Goal: Task Accomplishment & Management: Complete application form

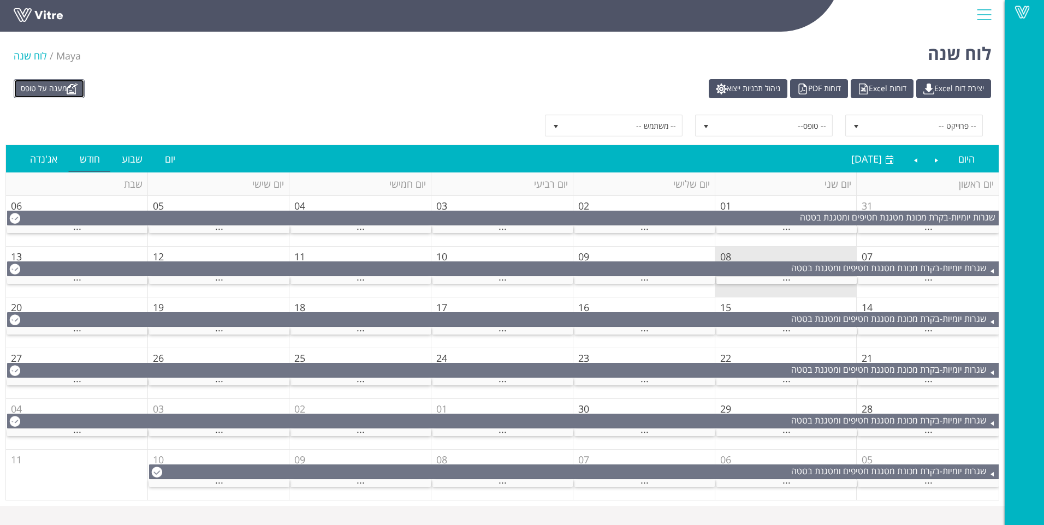
click at [69, 81] on link "מענה על טופס" at bounding box center [49, 88] width 71 height 19
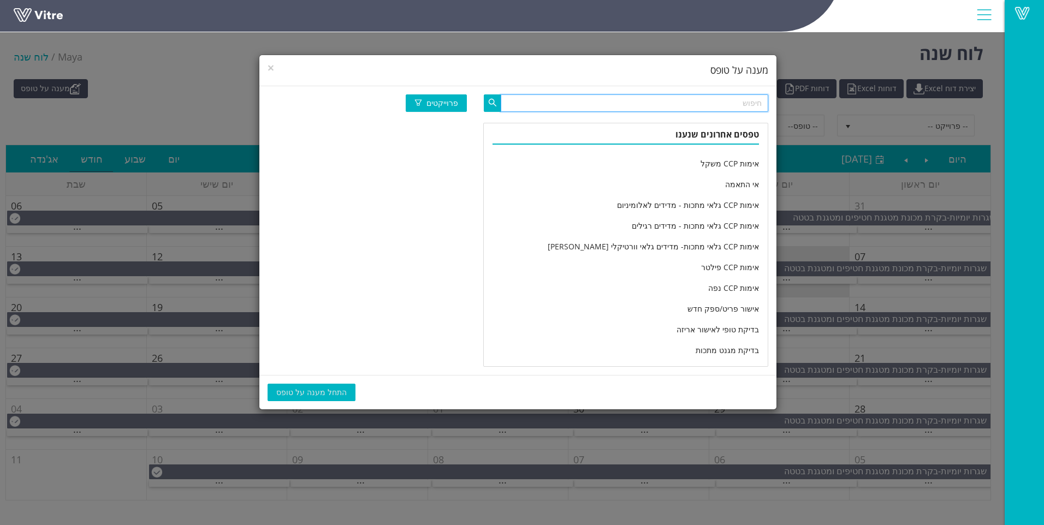
click at [658, 104] on input "text" at bounding box center [633, 102] width 267 height 17
type input "מחלקה יומי"
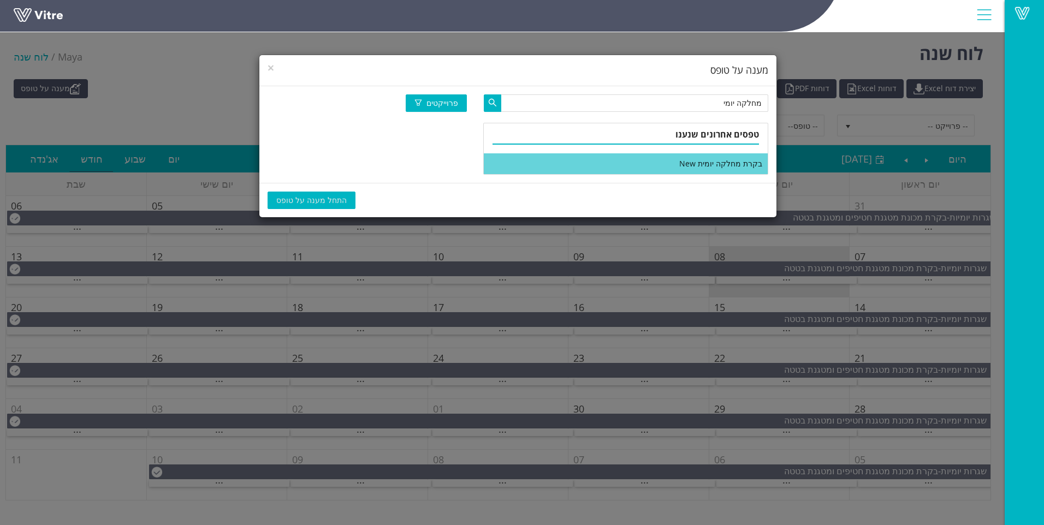
click at [661, 161] on li "בקרת מחלקה יומית New" at bounding box center [626, 163] width 284 height 21
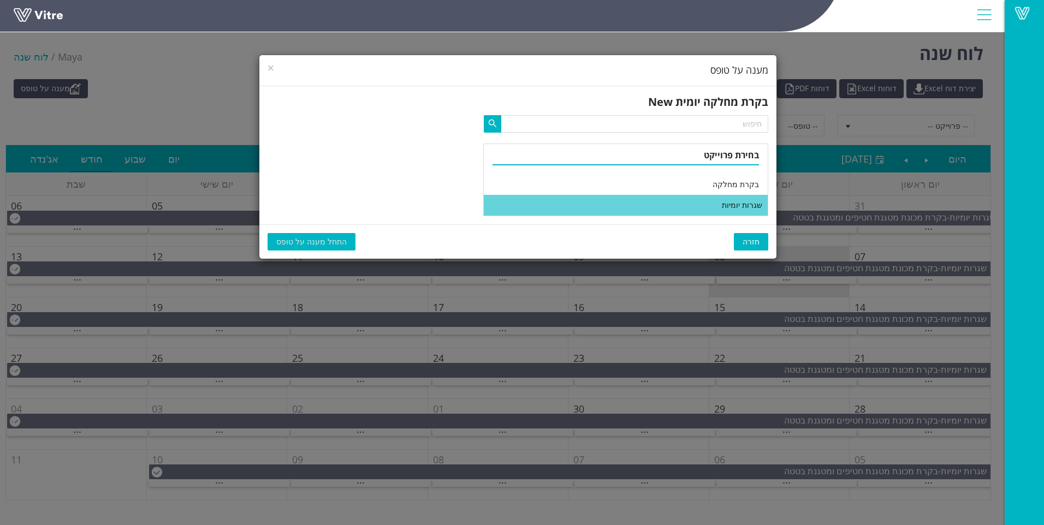
click at [655, 202] on li "שגרות יומיות" at bounding box center [626, 205] width 284 height 21
click at [311, 241] on span "התחל מענה על טופס" at bounding box center [311, 242] width 70 height 12
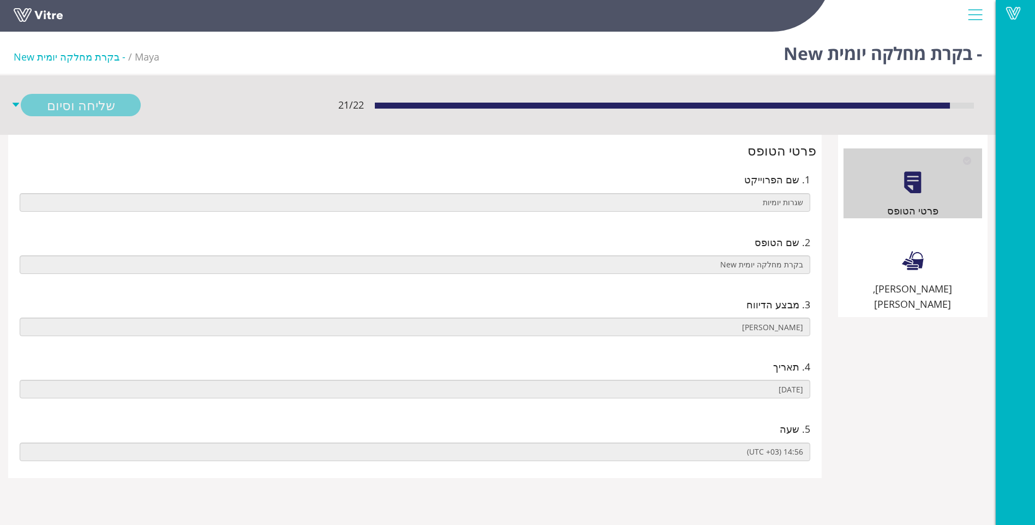
drag, startPoint x: 858, startPoint y: 240, endPoint x: 818, endPoint y: 234, distance: 40.8
click at [857, 239] on div "[PERSON_NAME], [PERSON_NAME]" at bounding box center [913, 270] width 139 height 86
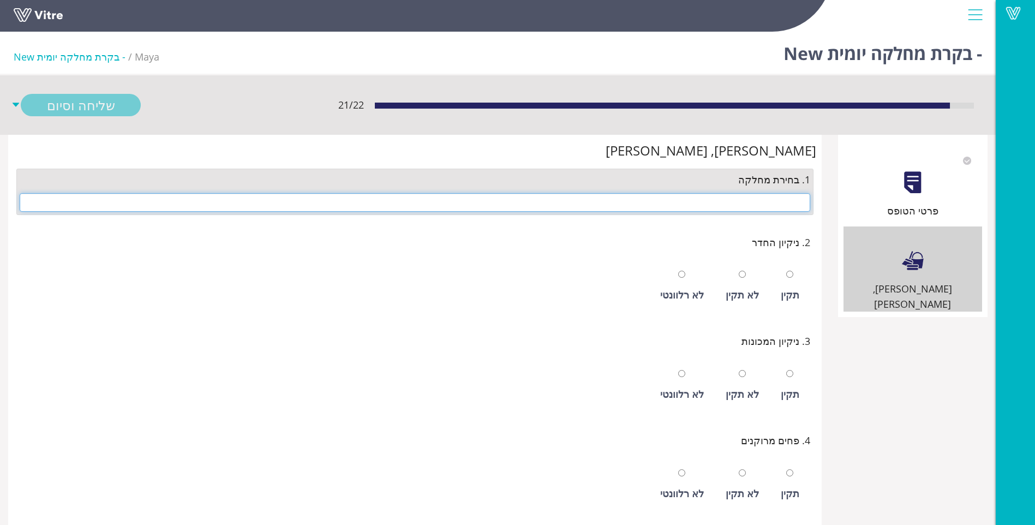
click at [768, 208] on input "text" at bounding box center [415, 202] width 791 height 19
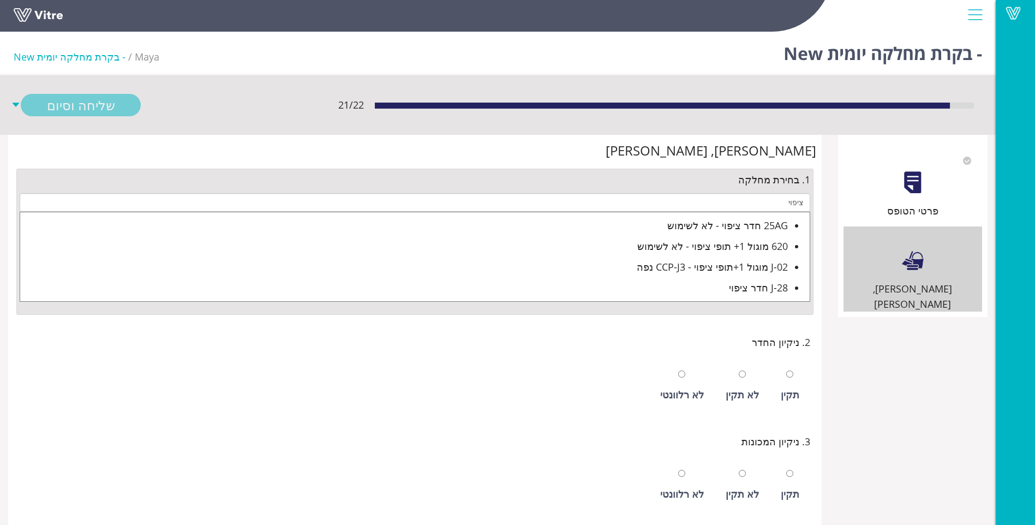
click at [740, 293] on div "J-28 חדר ציפוי" at bounding box center [404, 287] width 768 height 15
type input "J-28 חדר ציפוי"
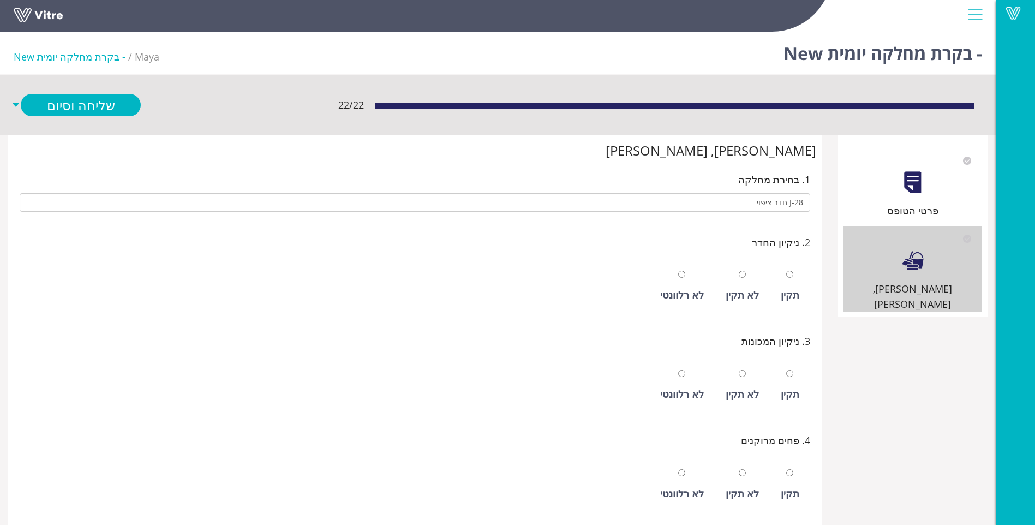
click at [777, 292] on div "תקין" at bounding box center [790, 286] width 29 height 50
radio input "true"
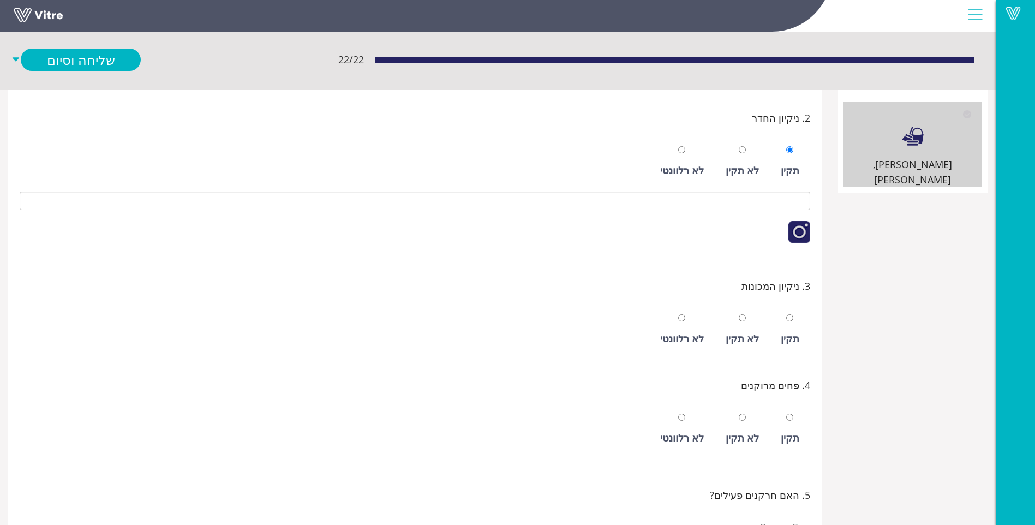
scroll to position [273, 0]
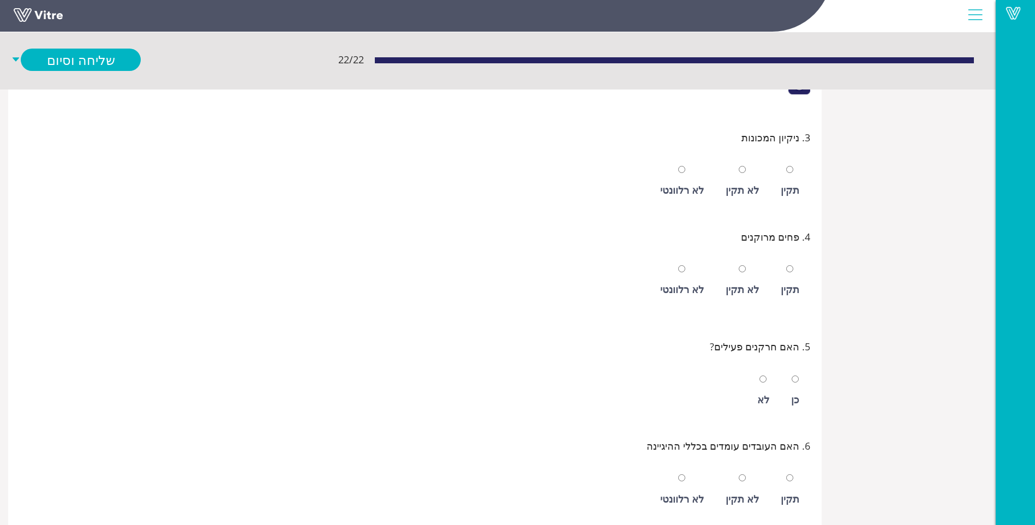
click at [781, 189] on div "תקין" at bounding box center [790, 181] width 29 height 50
radio input "true"
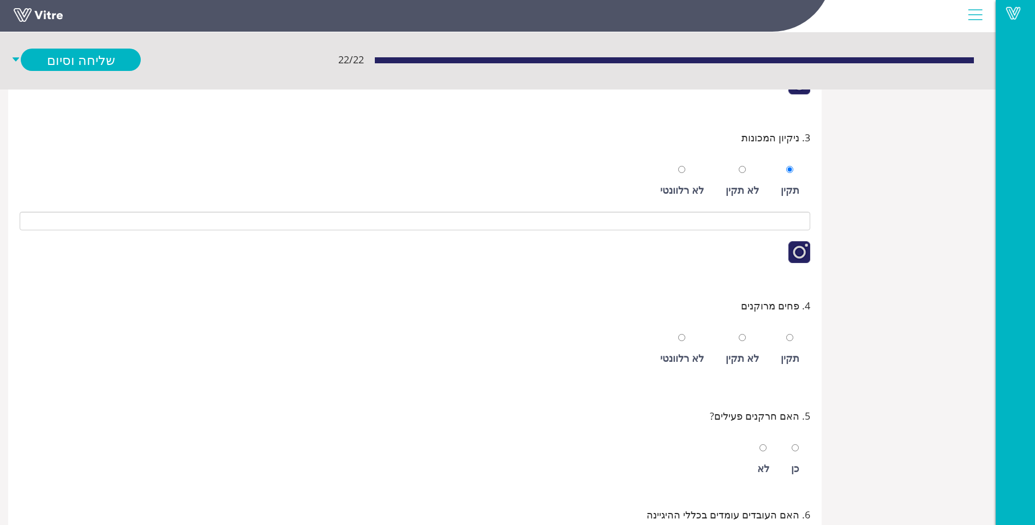
click at [788, 348] on div "תקין" at bounding box center [790, 349] width 29 height 50
radio input "true"
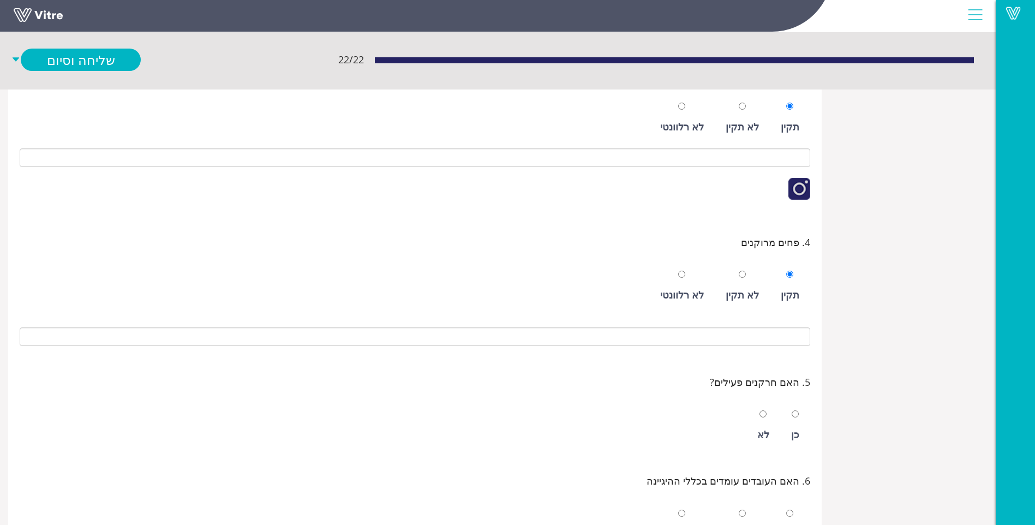
scroll to position [437, 0]
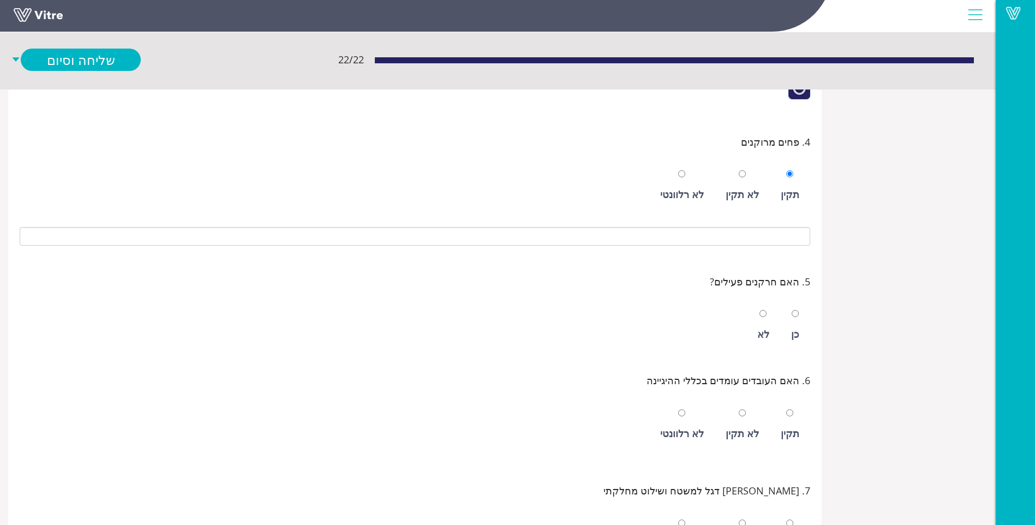
click at [796, 327] on div "כן" at bounding box center [795, 333] width 8 height 15
radio input "true"
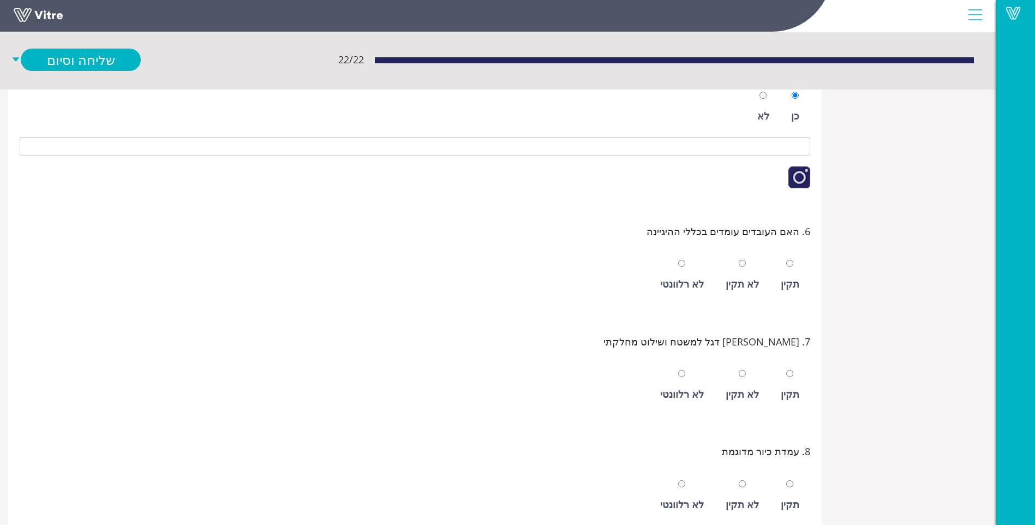
click at [798, 281] on div "תקין" at bounding box center [790, 283] width 19 height 15
radio input "true"
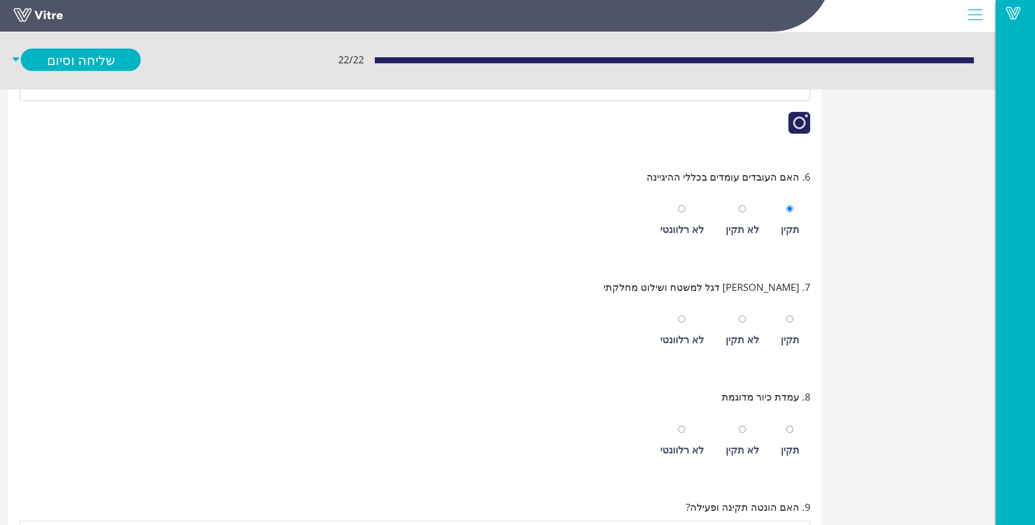
click at [796, 329] on div "תקין" at bounding box center [790, 331] width 29 height 50
radio input "true"
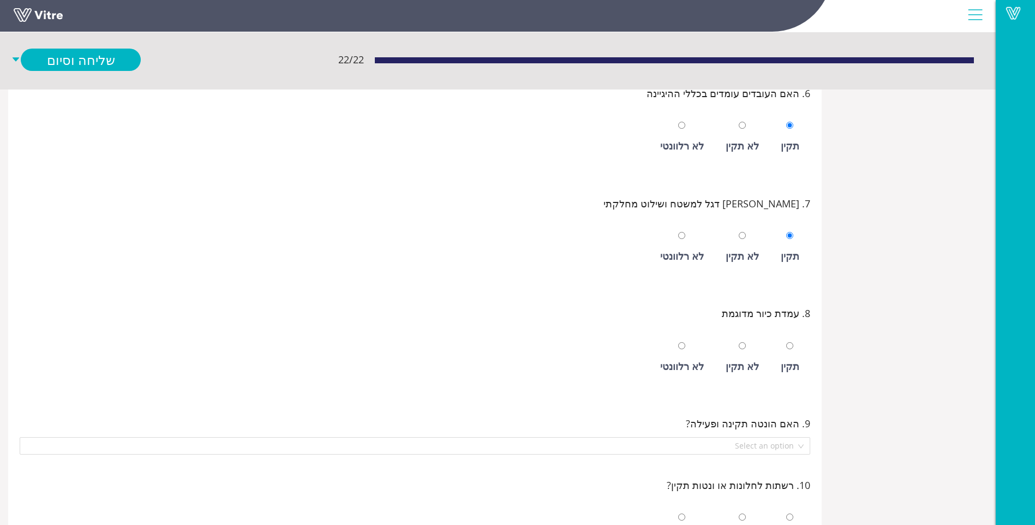
scroll to position [928, 0]
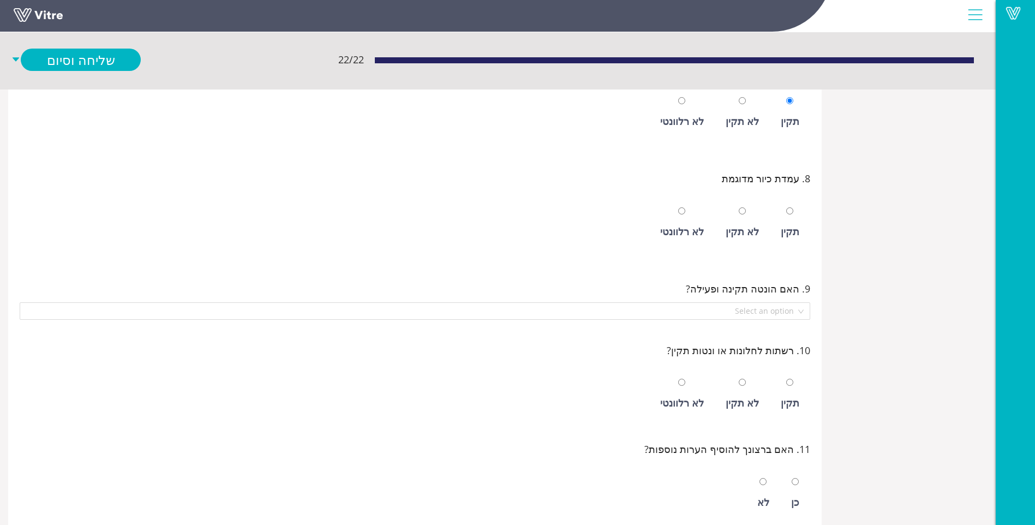
click at [792, 234] on div "תקין" at bounding box center [790, 231] width 19 height 15
click at [694, 217] on div "לא רלוונטי" at bounding box center [682, 223] width 55 height 50
radio input "false"
radio input "true"
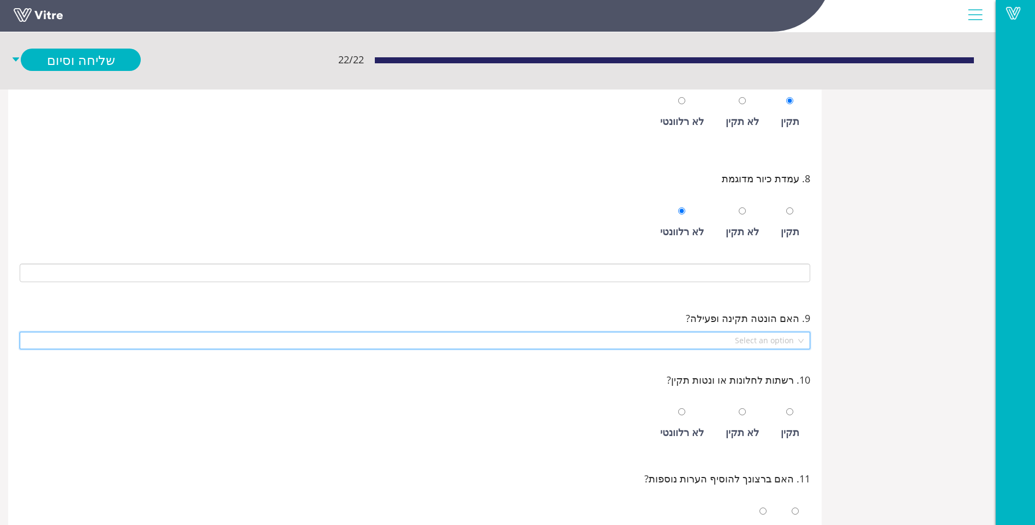
click at [745, 341] on input "search" at bounding box center [411, 340] width 770 height 16
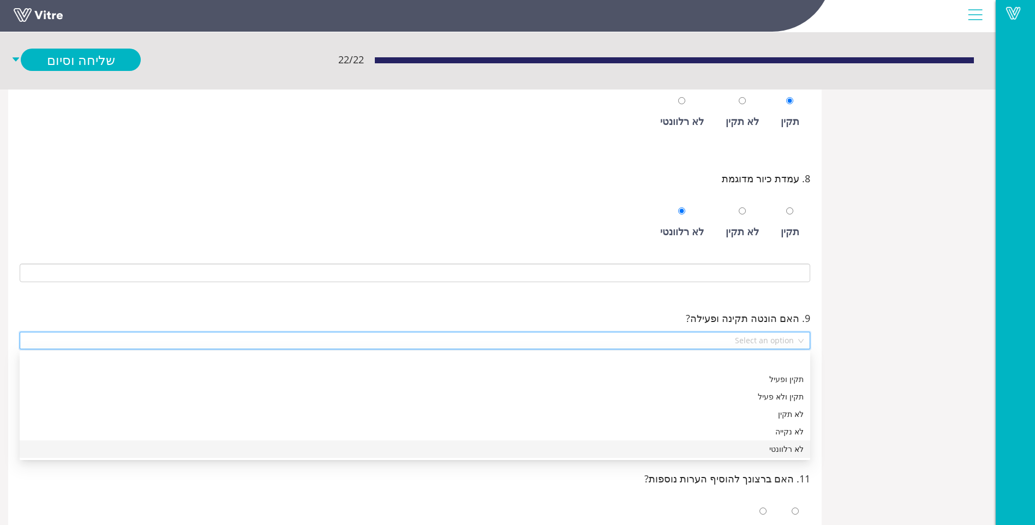
click at [761, 448] on div "לא רלוונטי" at bounding box center [415, 449] width 778 height 12
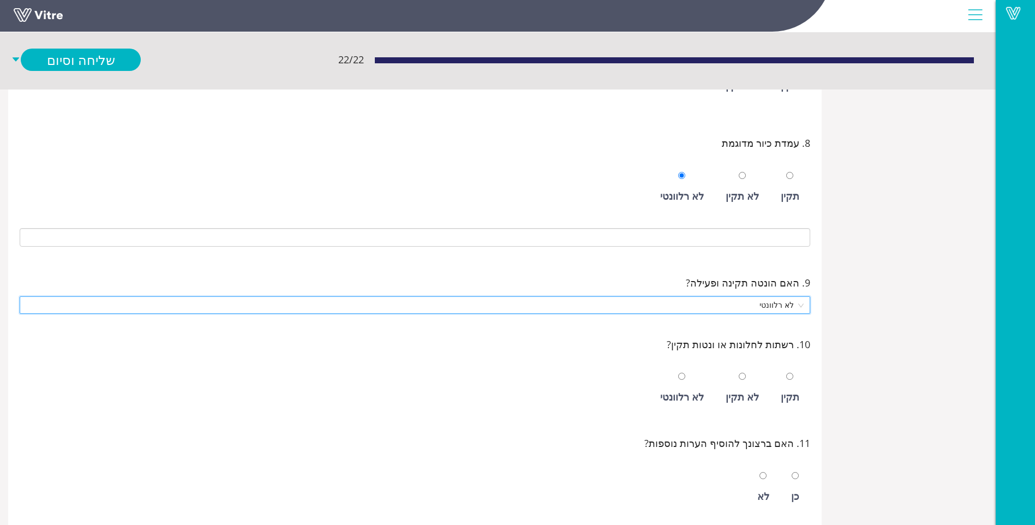
scroll to position [982, 0]
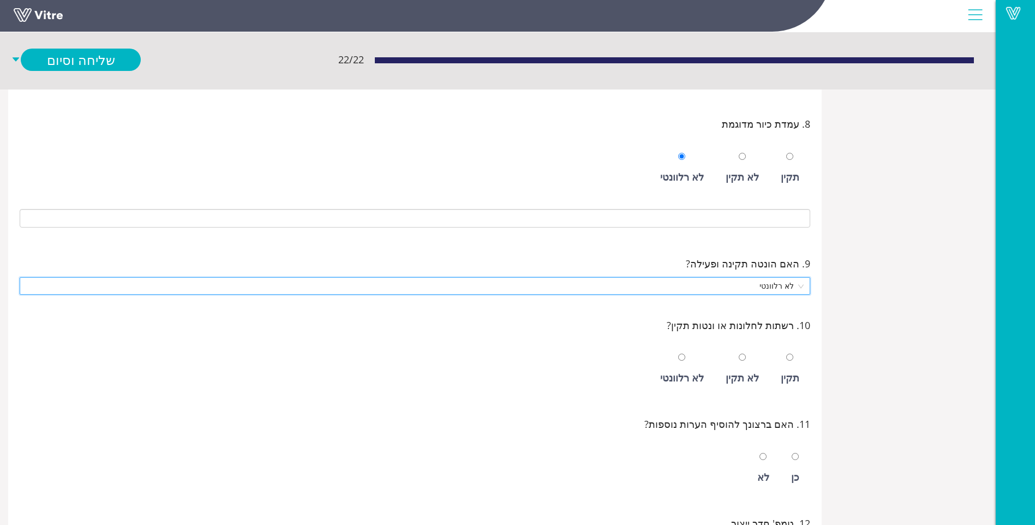
click at [785, 383] on div "תקין" at bounding box center [790, 377] width 19 height 15
radio input "true"
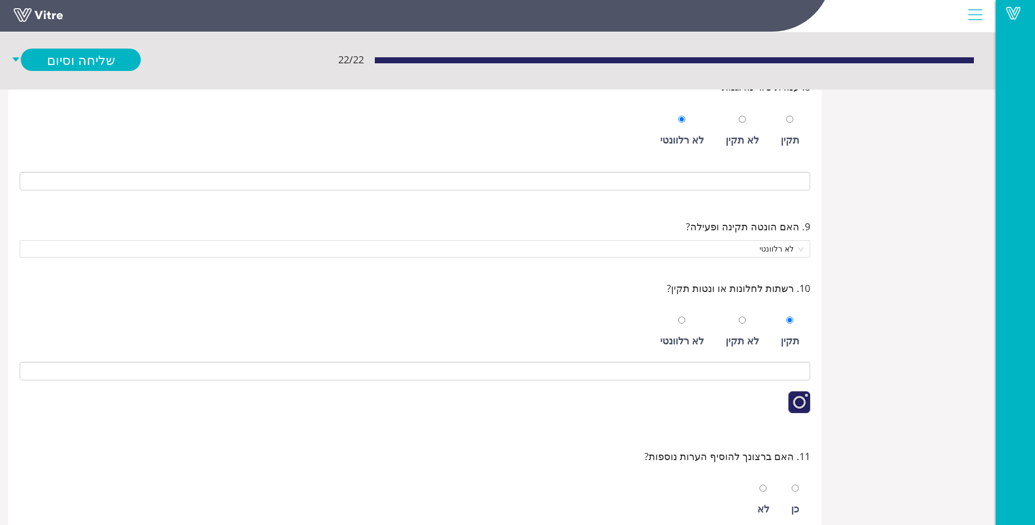
scroll to position [1037, 0]
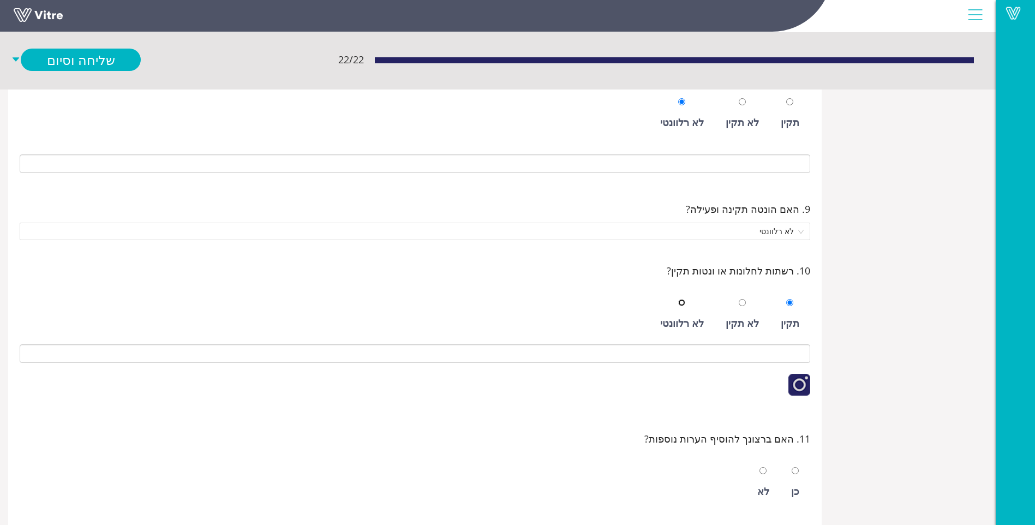
click at [686, 300] on input "radio" at bounding box center [681, 302] width 7 height 7
radio input "true"
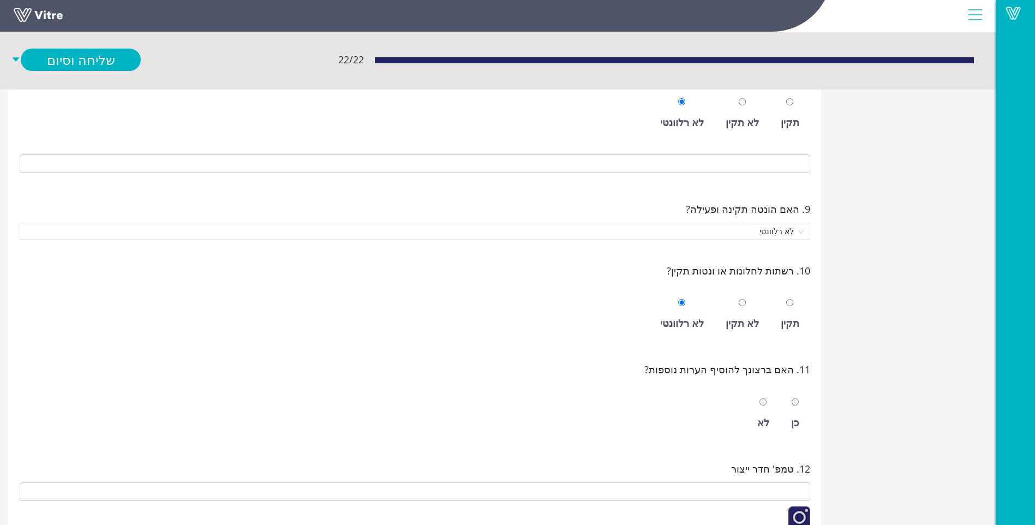
click at [774, 406] on div "לא" at bounding box center [763, 414] width 23 height 50
radio input "true"
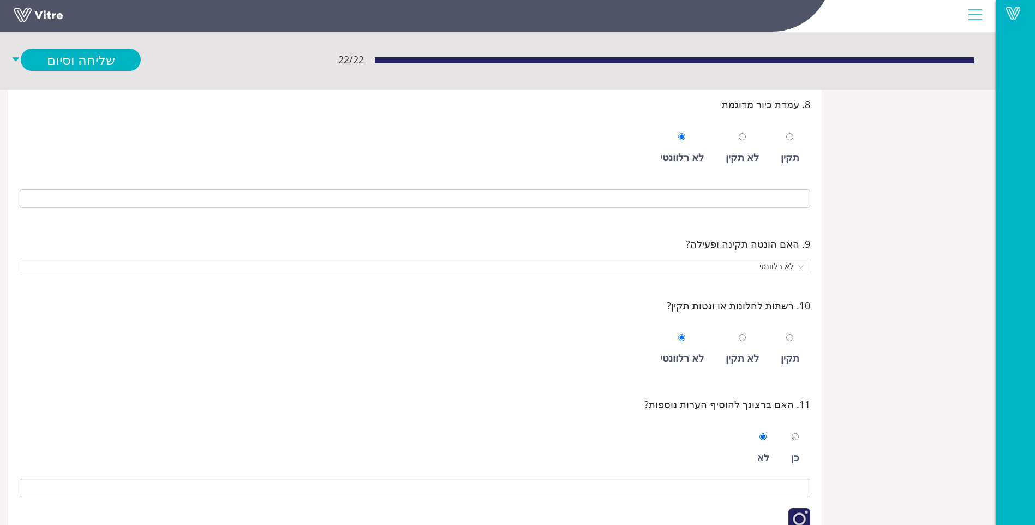
scroll to position [982, 0]
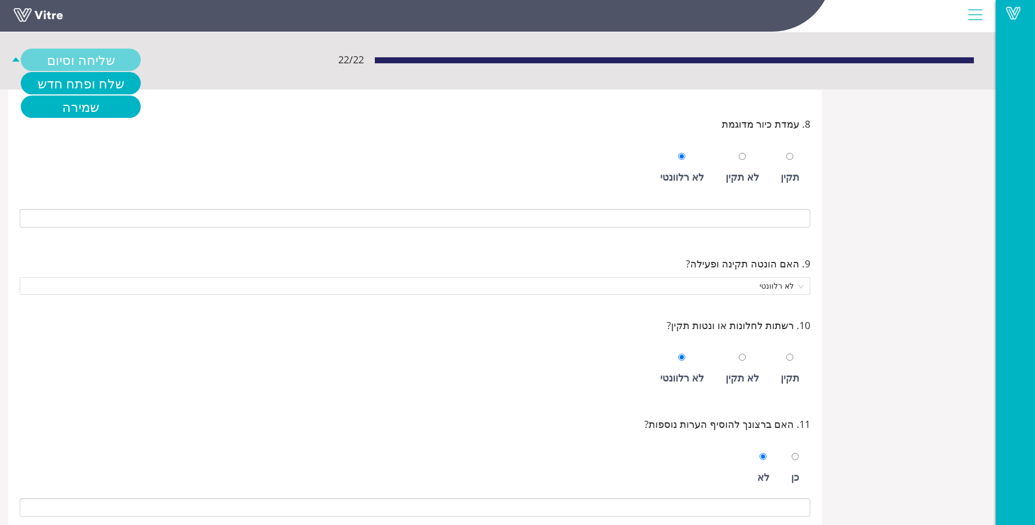
click at [87, 67] on link "שליחה וסיום" at bounding box center [81, 60] width 120 height 22
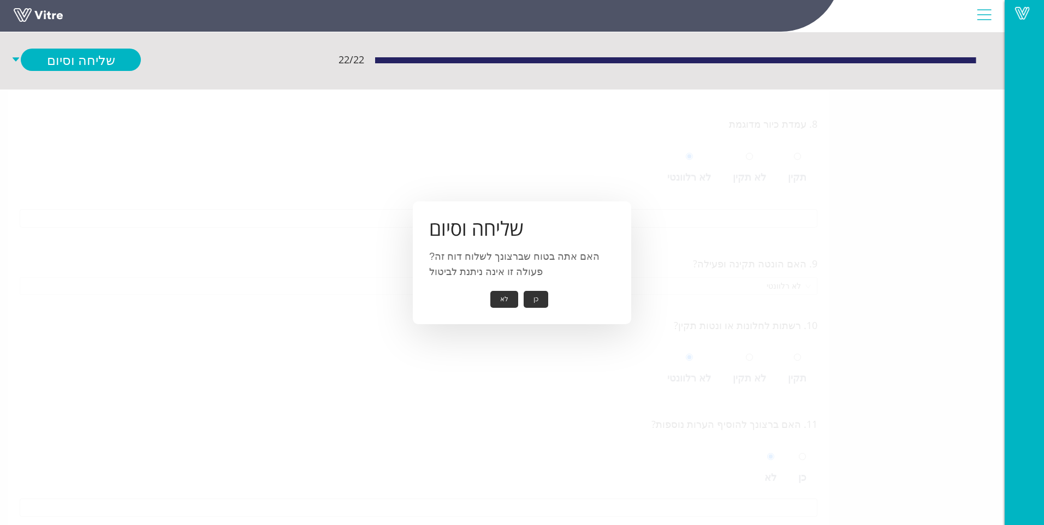
click at [534, 294] on button "כן" at bounding box center [535, 299] width 25 height 17
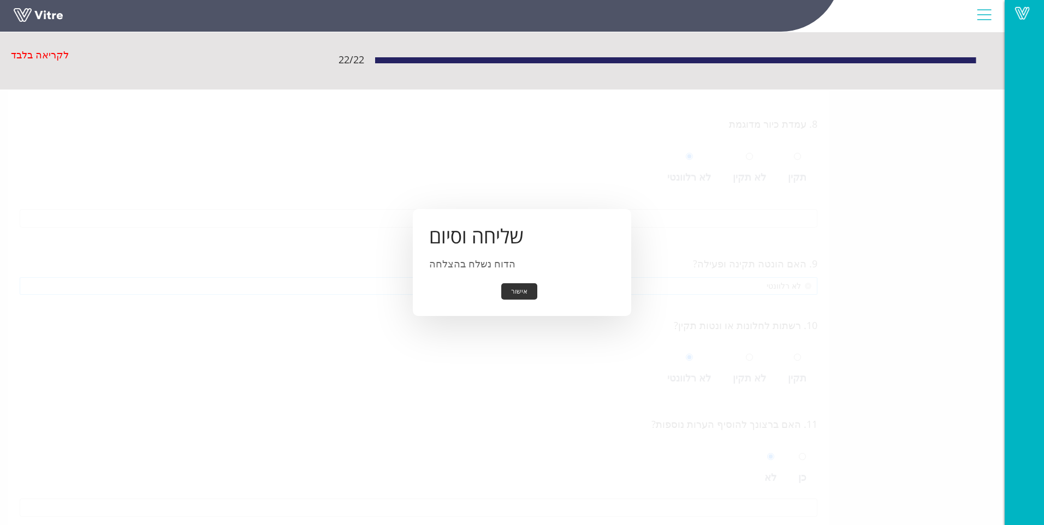
click at [524, 287] on button "אישור" at bounding box center [519, 291] width 36 height 17
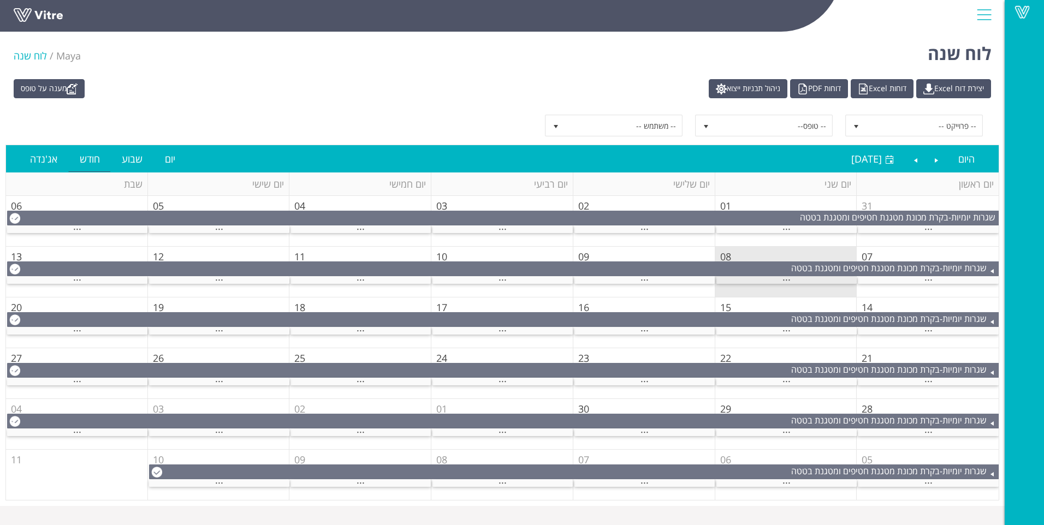
click at [760, 277] on div "..." at bounding box center [786, 280] width 140 height 7
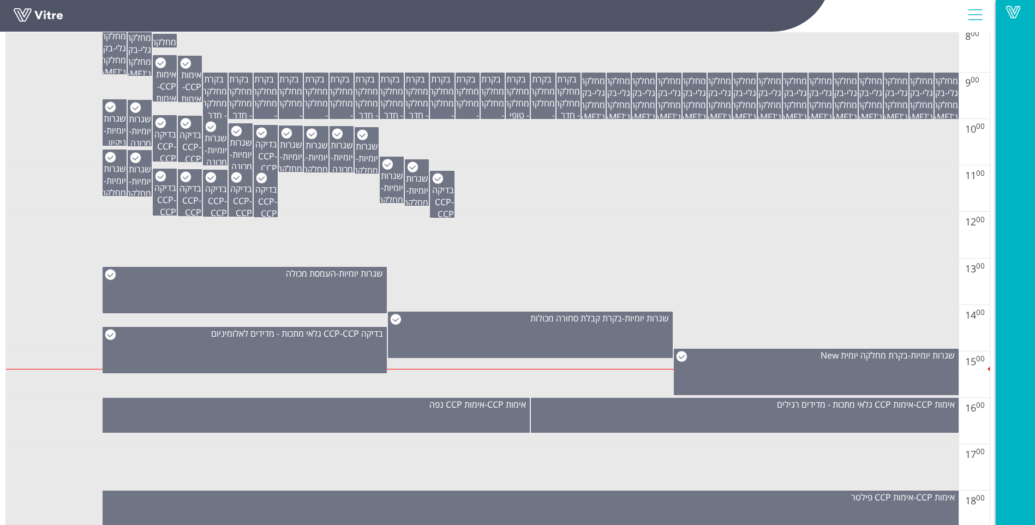
scroll to position [546, 0]
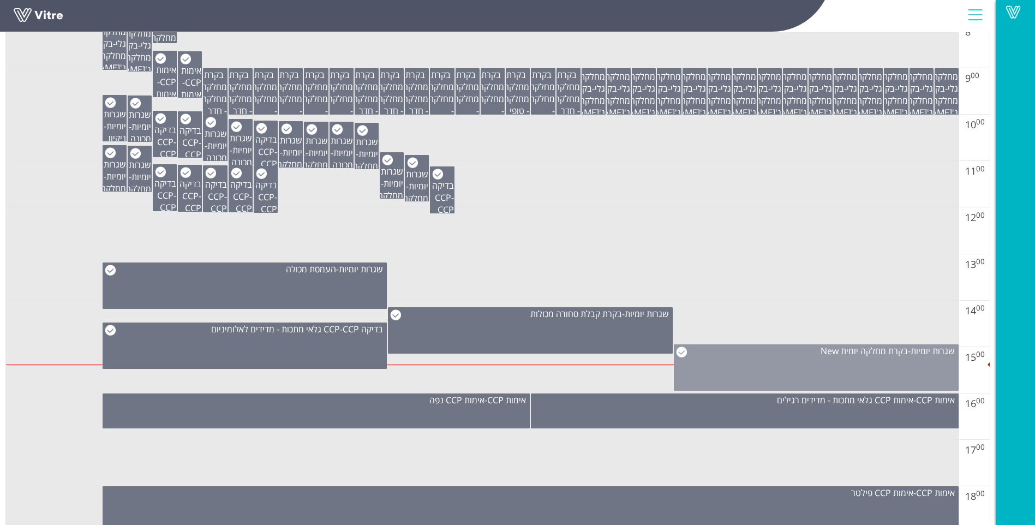
click at [765, 377] on div "שגרות יומיות - בקרת מחלקה יומית New" at bounding box center [816, 367] width 285 height 46
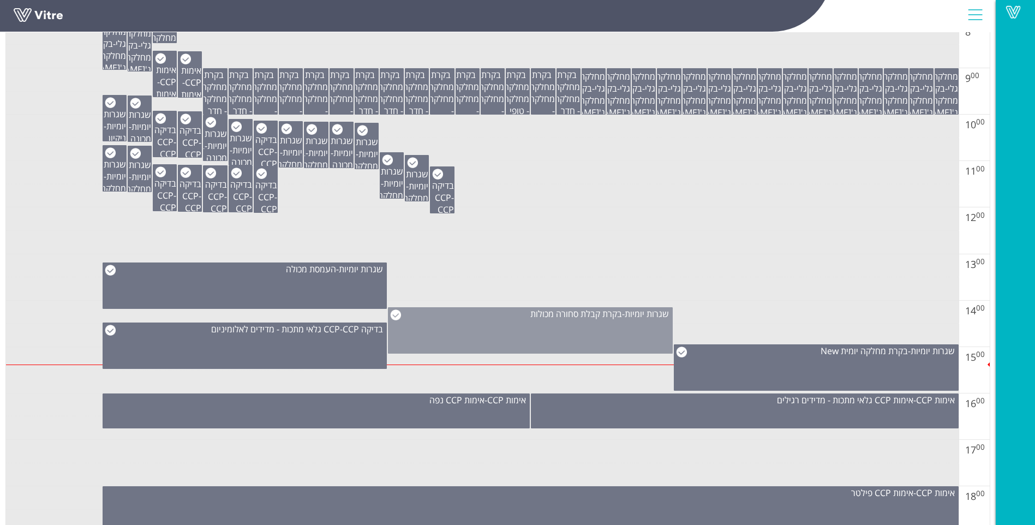
click at [548, 337] on div "שגרות יומיות - בקרת קבלת סחורה מכולות" at bounding box center [530, 330] width 285 height 46
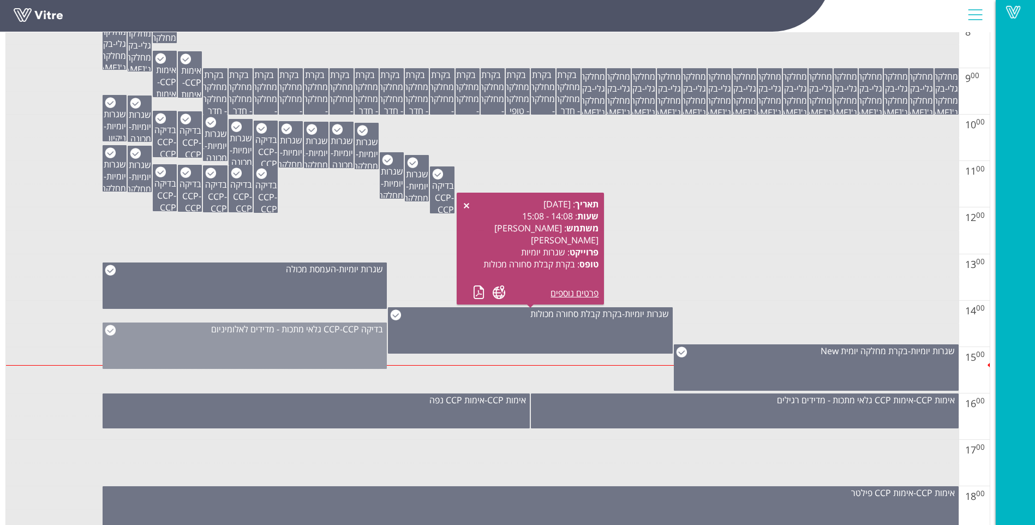
click at [325, 356] on div "בדיקה CCP - CCP גלאי מתכות - מדידים לאלומיניום" at bounding box center [245, 346] width 285 height 46
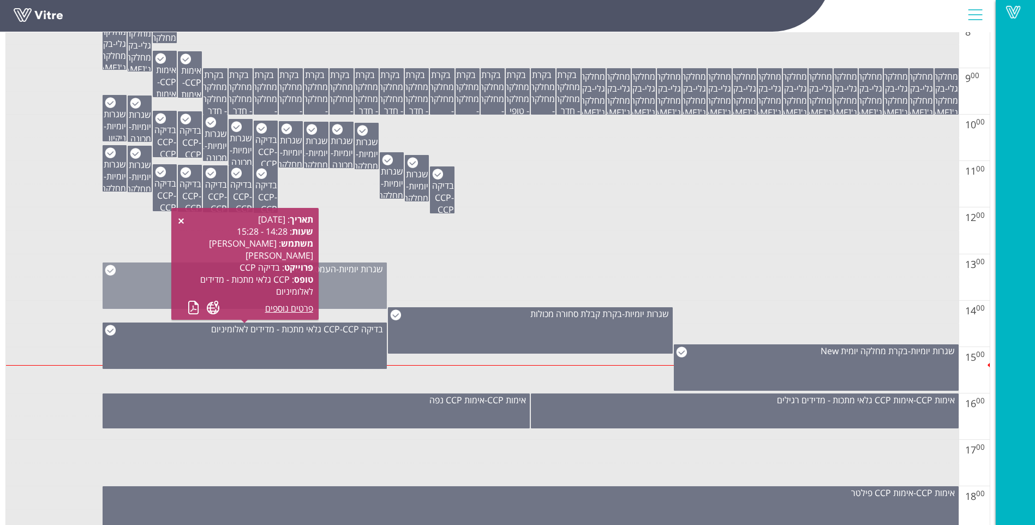
click at [329, 281] on div "שגרות יומיות - העמסת מכולה" at bounding box center [245, 286] width 285 height 46
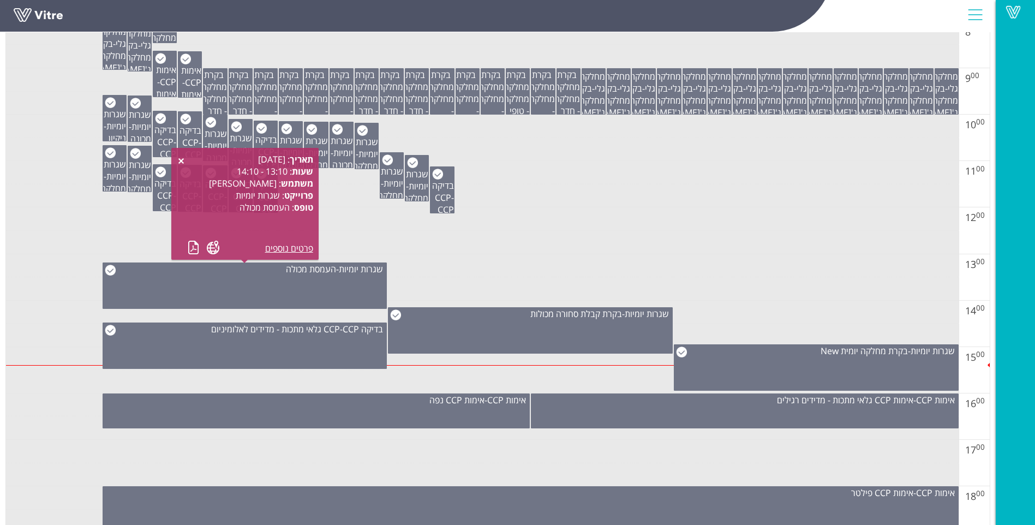
click at [482, 253] on td at bounding box center [482, 242] width 953 height 23
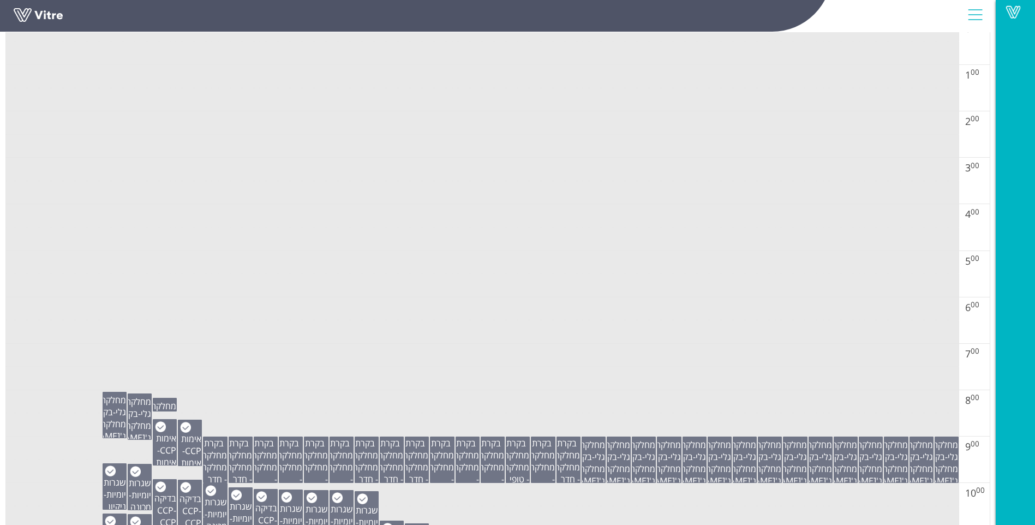
scroll to position [0, 0]
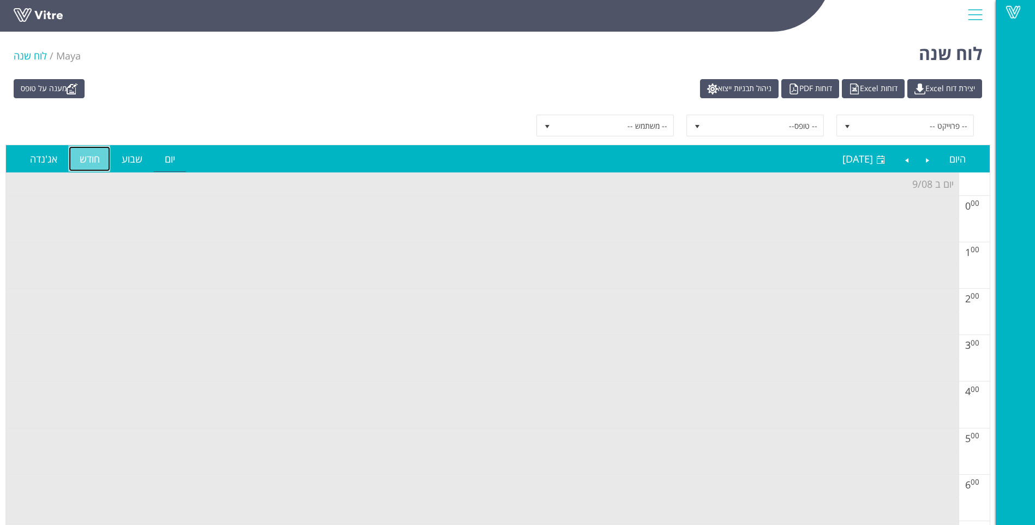
click at [82, 162] on link "חודש" at bounding box center [90, 158] width 42 height 25
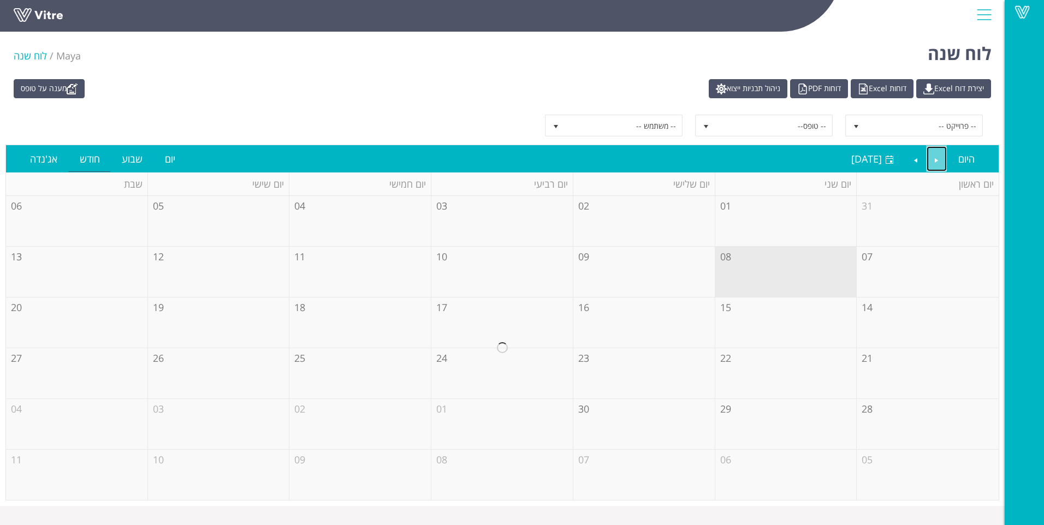
click at [939, 159] on link "Previous" at bounding box center [936, 158] width 21 height 25
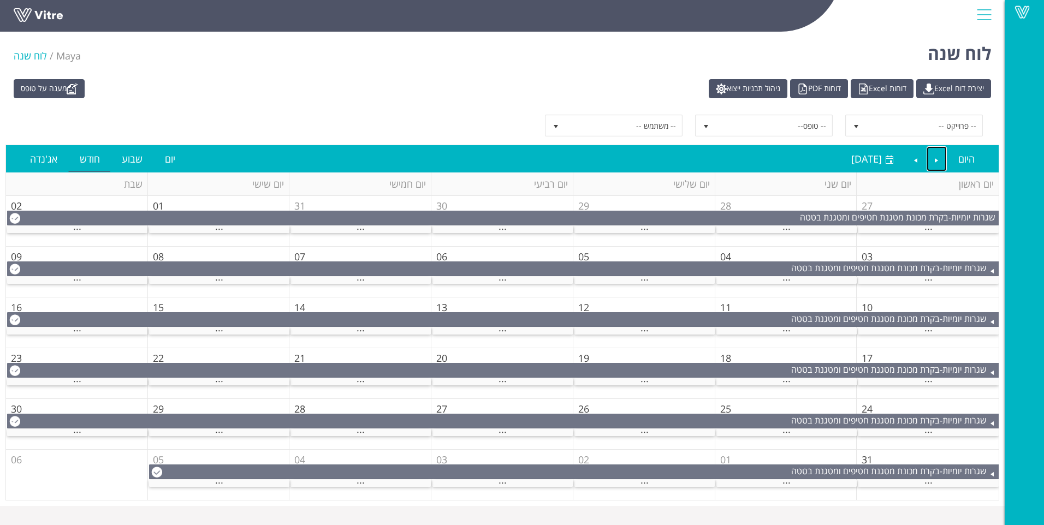
click at [845, 283] on div "..." at bounding box center [786, 280] width 140 height 7
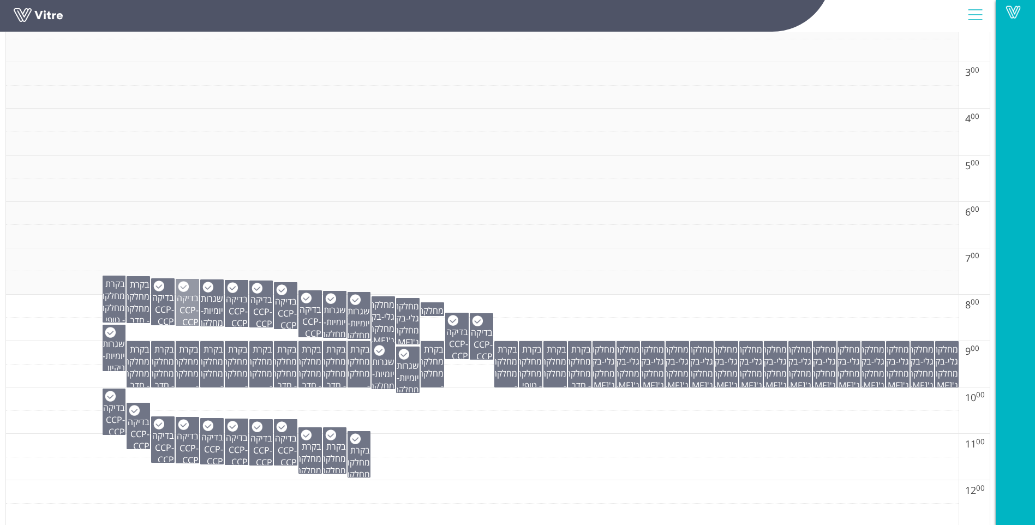
scroll to position [327, 0]
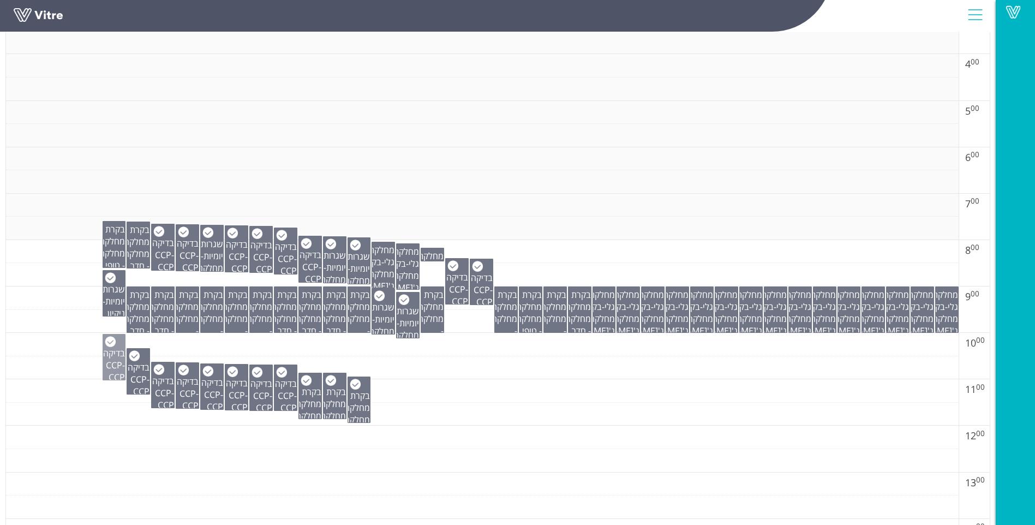
click at [109, 356] on span "בדיקה CCP" at bounding box center [114, 359] width 22 height 24
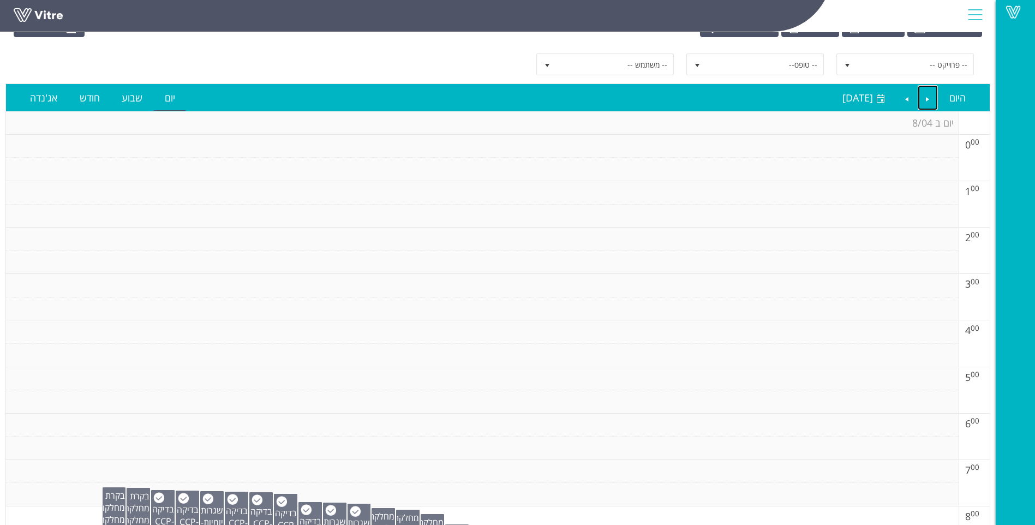
scroll to position [273, 0]
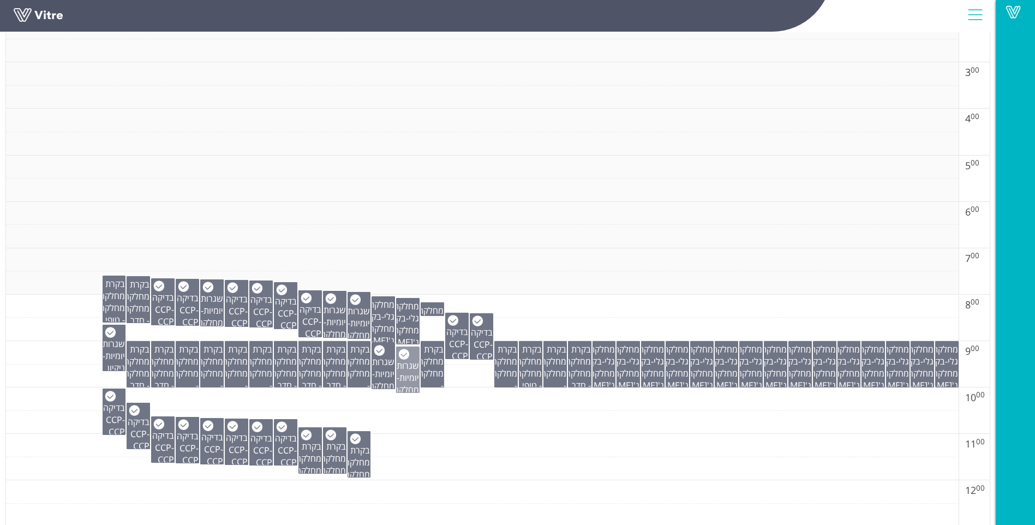
click at [402, 379] on span "שגרות יומיות" at bounding box center [408, 372] width 22 height 24
click at [108, 357] on span "שגרות יומיות" at bounding box center [114, 350] width 22 height 24
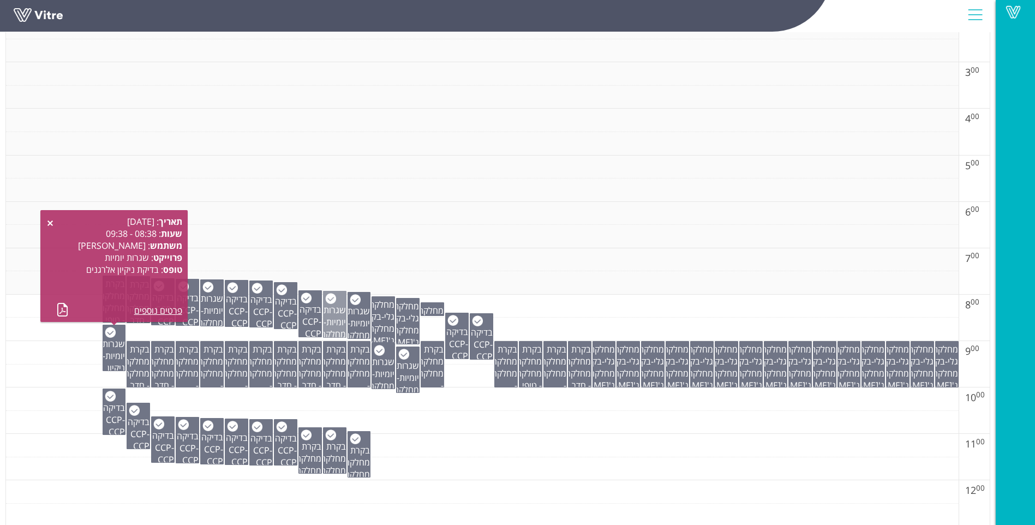
click at [336, 323] on span "שגרות יומיות" at bounding box center [335, 316] width 22 height 24
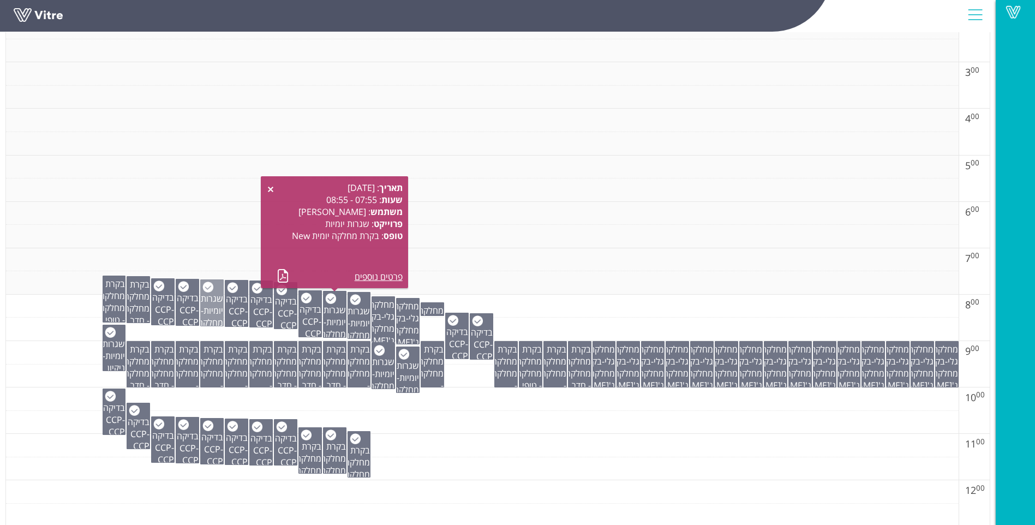
click at [214, 320] on div "שגרות יומיות - בקרת מחלקה יומית New" at bounding box center [212, 316] width 22 height 73
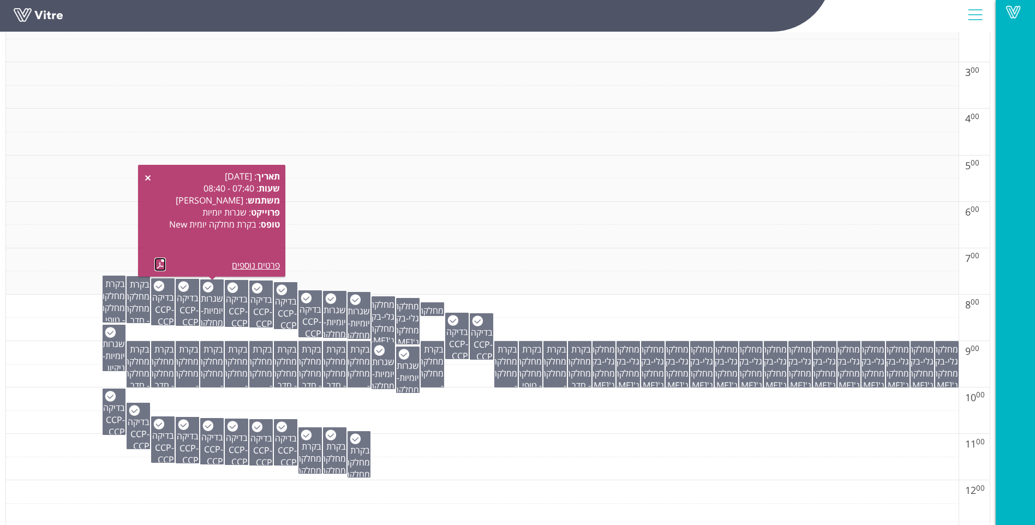
click at [162, 261] on link at bounding box center [159, 265] width 11 height 14
click at [332, 324] on span "שגרות יומיות" at bounding box center [335, 316] width 22 height 24
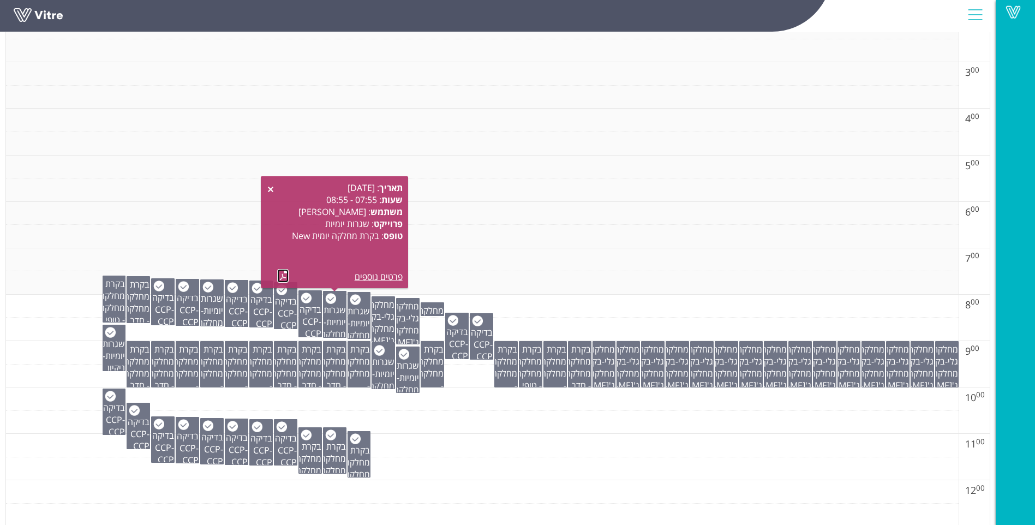
click at [285, 274] on link at bounding box center [282, 276] width 11 height 14
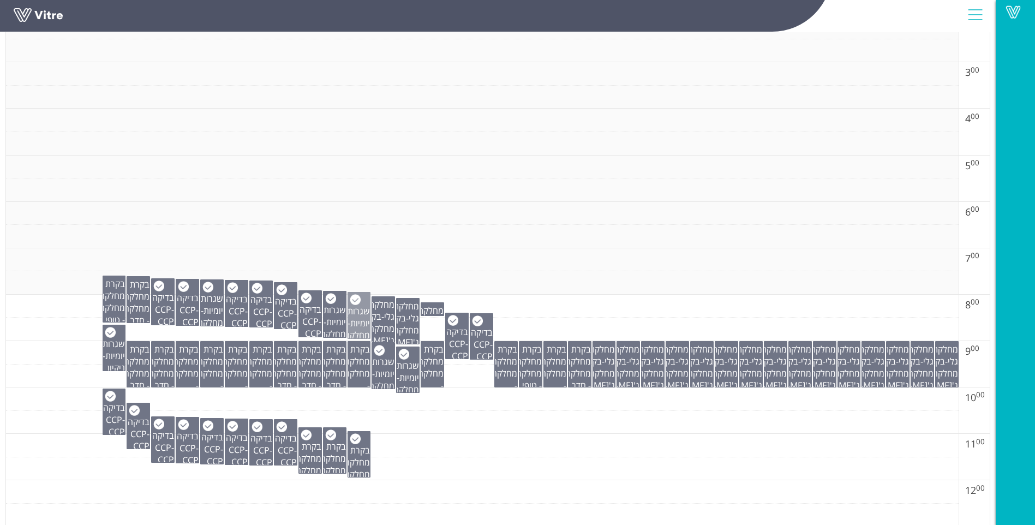
click at [366, 322] on span "שגרות יומיות" at bounding box center [359, 317] width 22 height 24
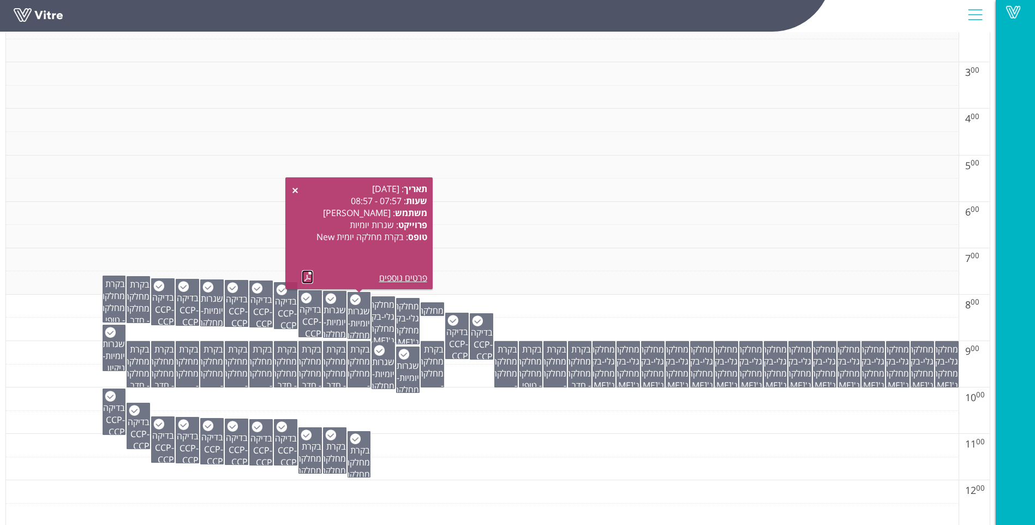
click at [309, 278] on link at bounding box center [307, 277] width 11 height 14
click at [386, 362] on span "שגרות יומיות" at bounding box center [383, 368] width 22 height 24
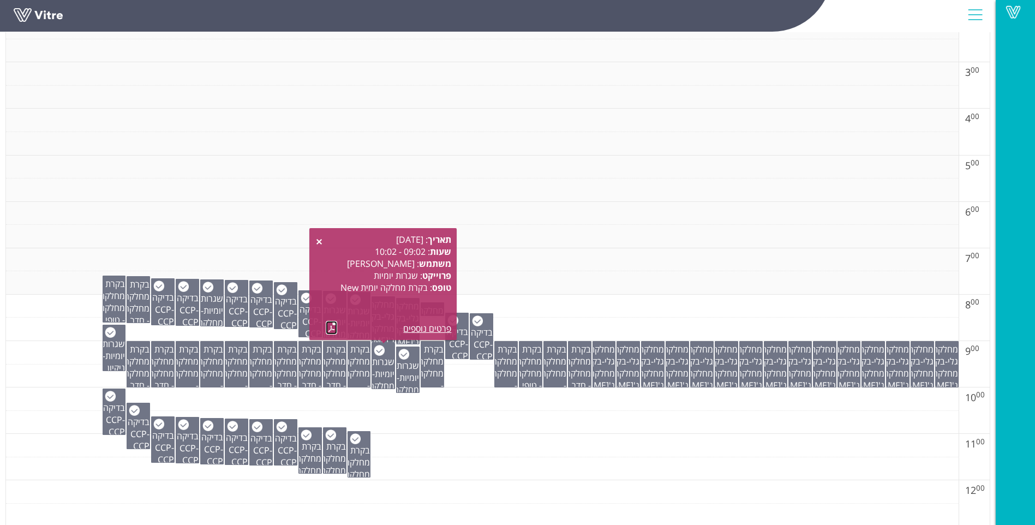
click at [329, 329] on link at bounding box center [331, 328] width 11 height 14
click at [412, 371] on span "שגרות יומיות" at bounding box center [408, 372] width 22 height 24
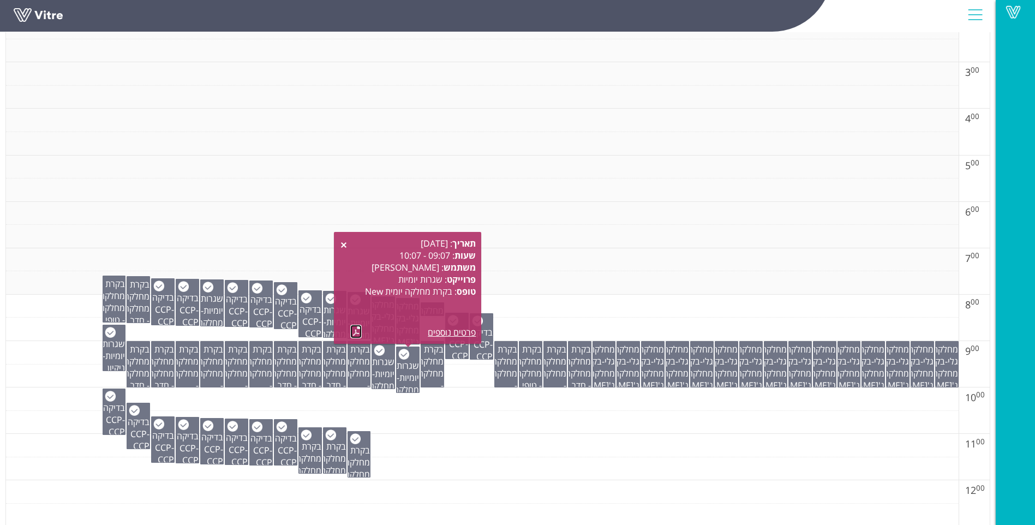
click at [357, 328] on link at bounding box center [355, 332] width 11 height 14
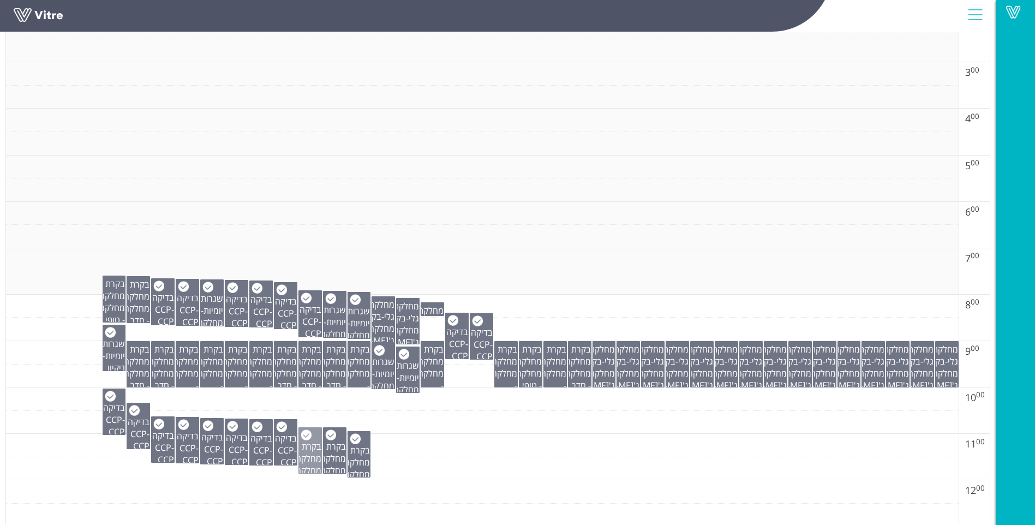
click at [311, 457] on span "בקרת מחלקה" at bounding box center [309, 452] width 26 height 24
click at [327, 458] on span "בקרת מחלקה" at bounding box center [333, 452] width 26 height 24
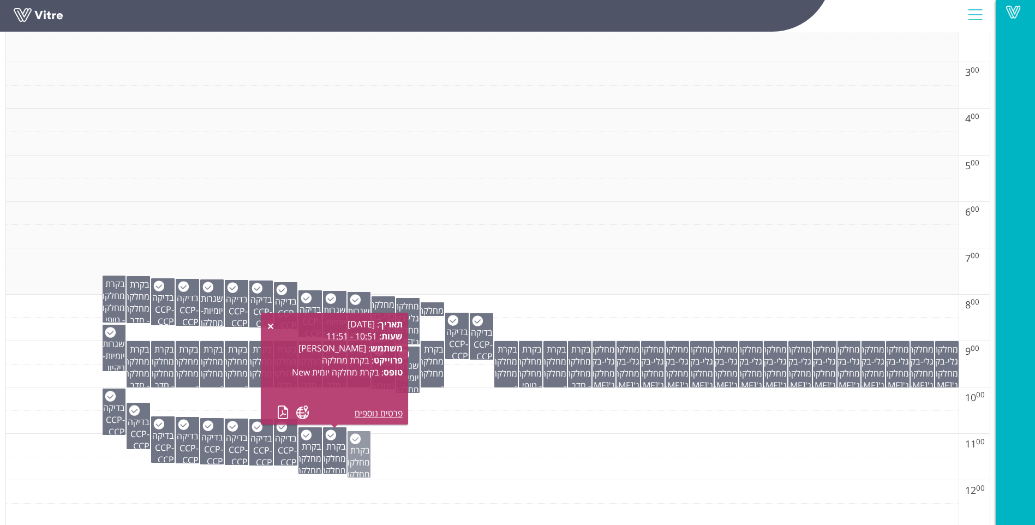
click at [355, 461] on span "בקרת מחלקה" at bounding box center [357, 456] width 26 height 24
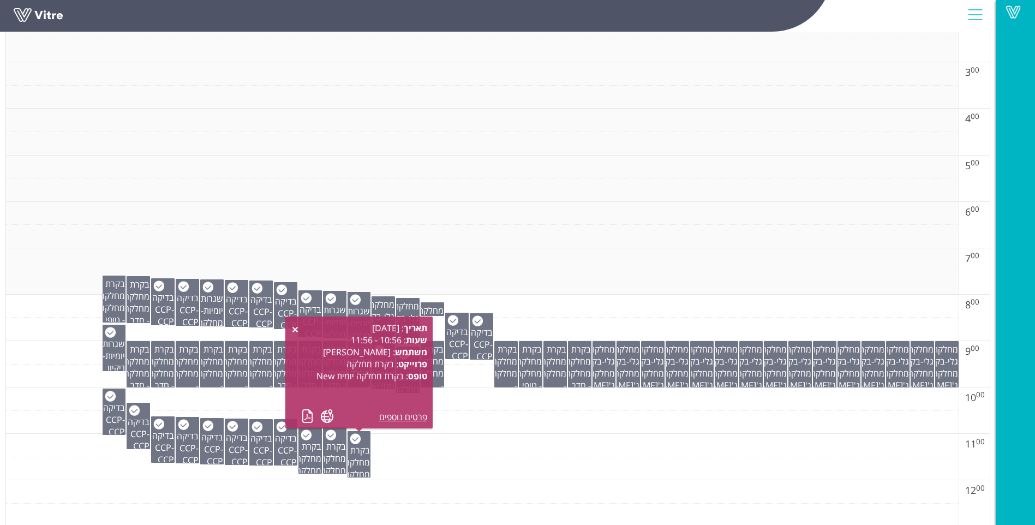
click at [451, 433] on td at bounding box center [482, 422] width 953 height 23
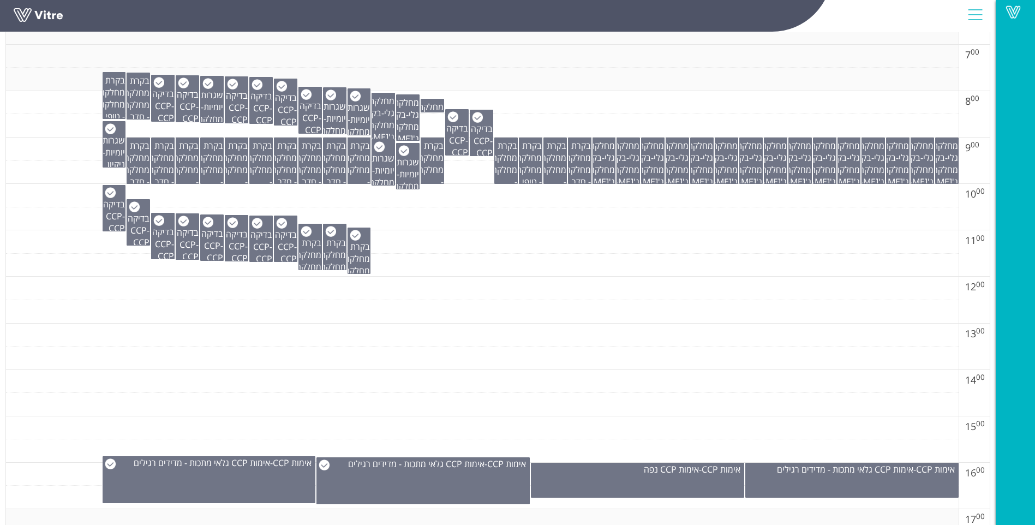
scroll to position [327, 0]
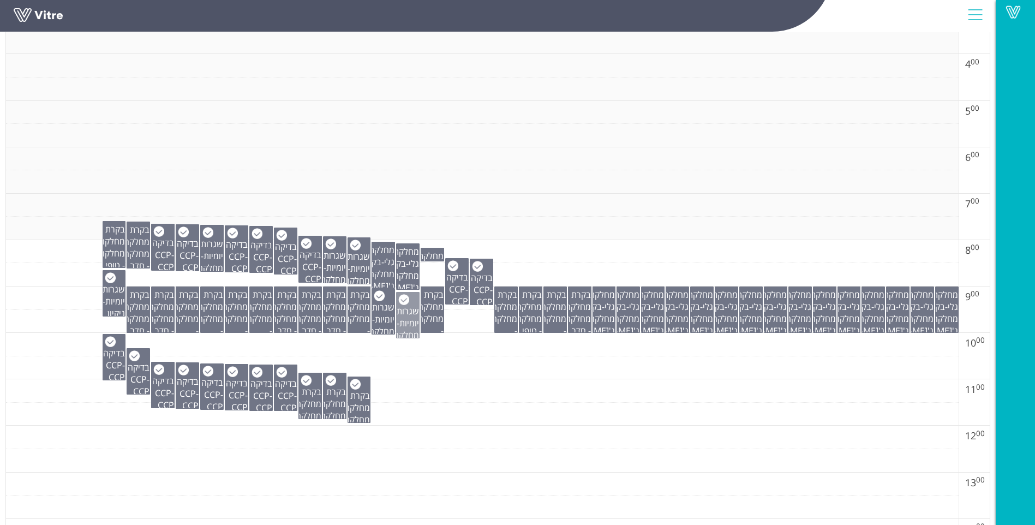
click at [408, 306] on span "שגרות יומיות" at bounding box center [408, 317] width 22 height 24
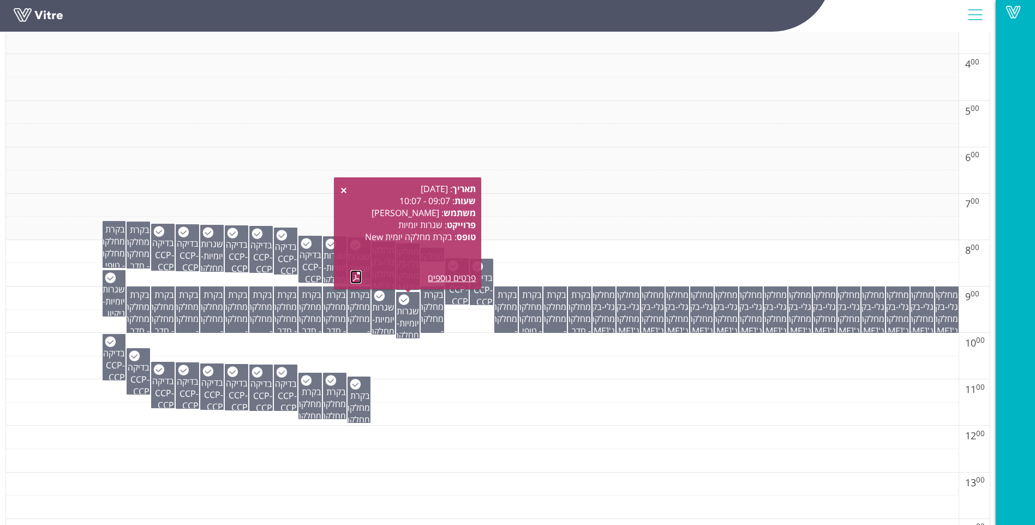
click at [354, 278] on link at bounding box center [355, 277] width 11 height 14
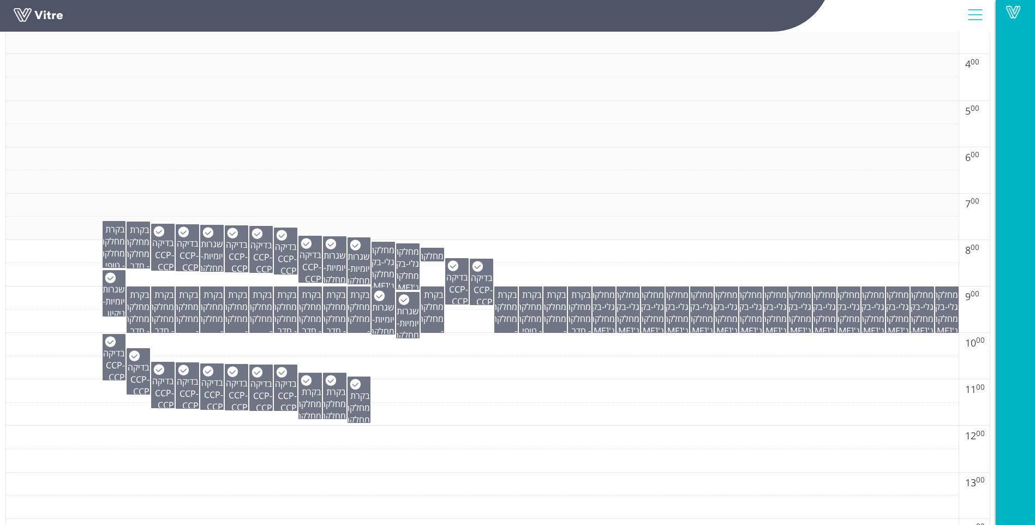
click at [580, 189] on td at bounding box center [482, 181] width 953 height 23
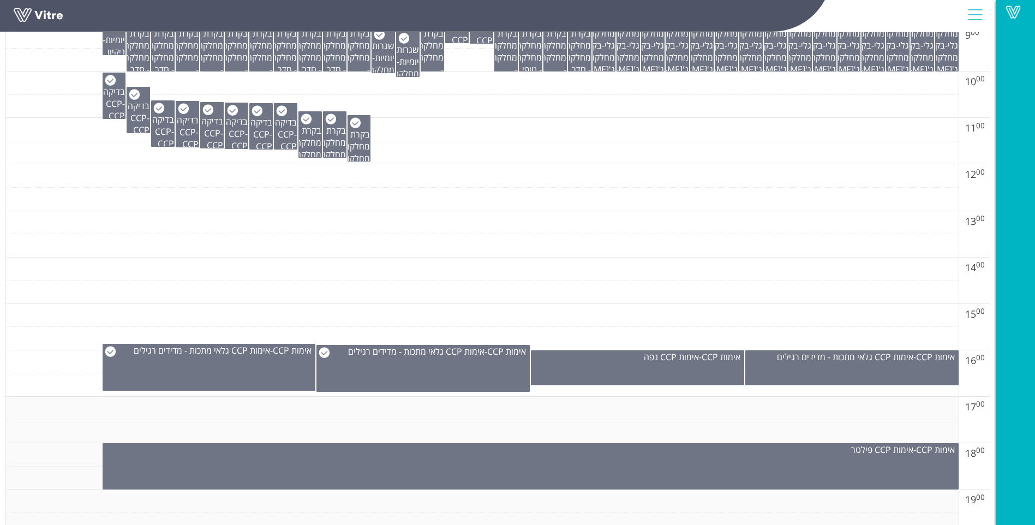
scroll to position [600, 0]
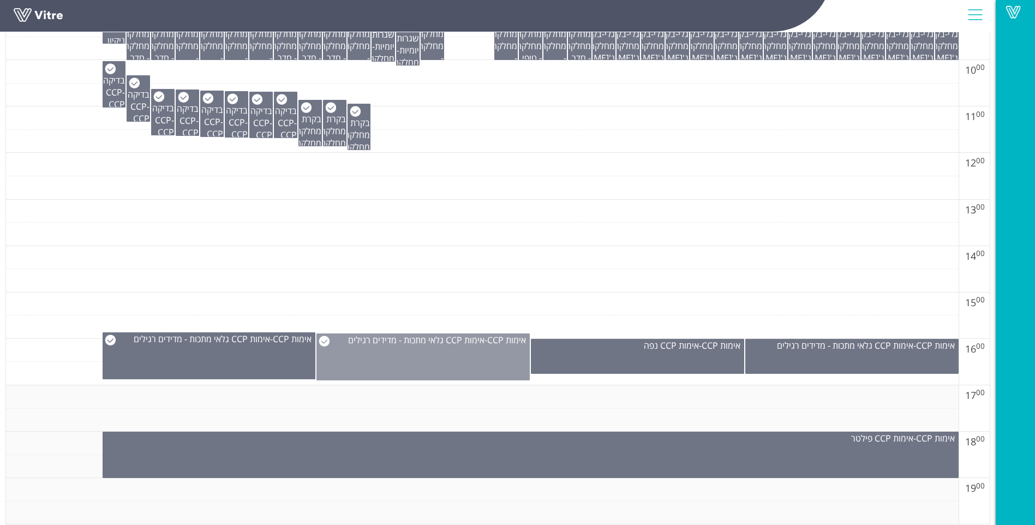
click at [420, 349] on div "אימות CCP - אימות CCP גלאי מתכות - מדידים רגילים" at bounding box center [423, 356] width 213 height 47
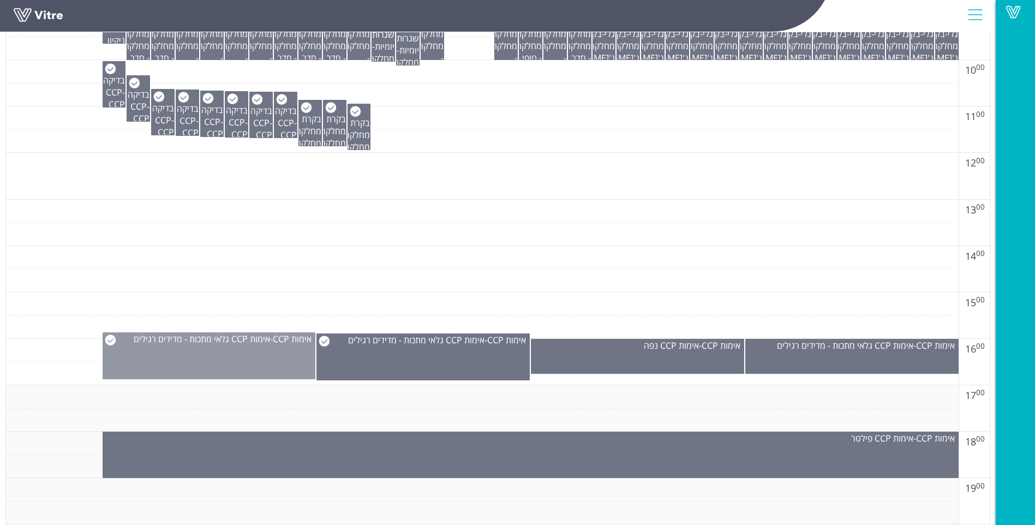
click at [233, 352] on div "אימות CCP - אימות CCP גלאי מתכות - מדידים רגילים" at bounding box center [209, 355] width 213 height 47
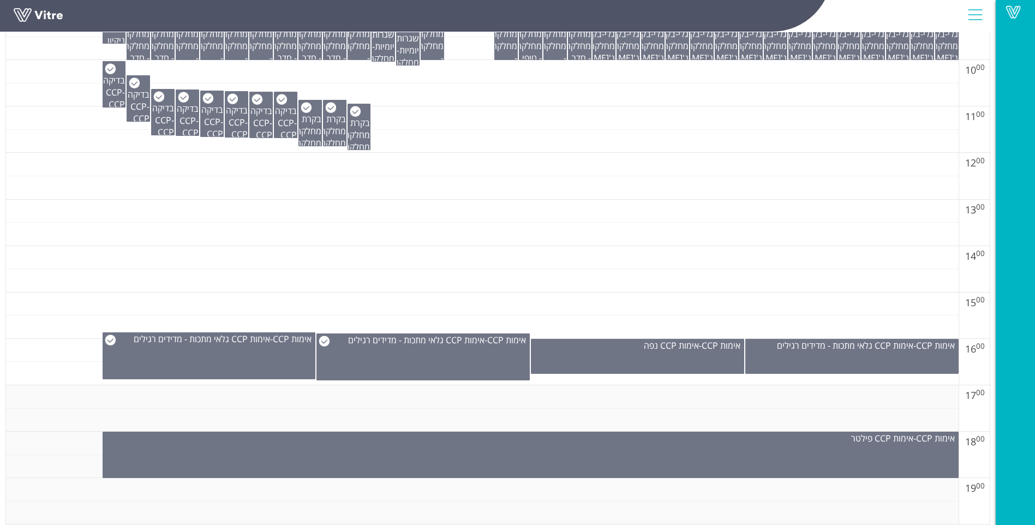
click at [550, 237] on td at bounding box center [482, 234] width 953 height 23
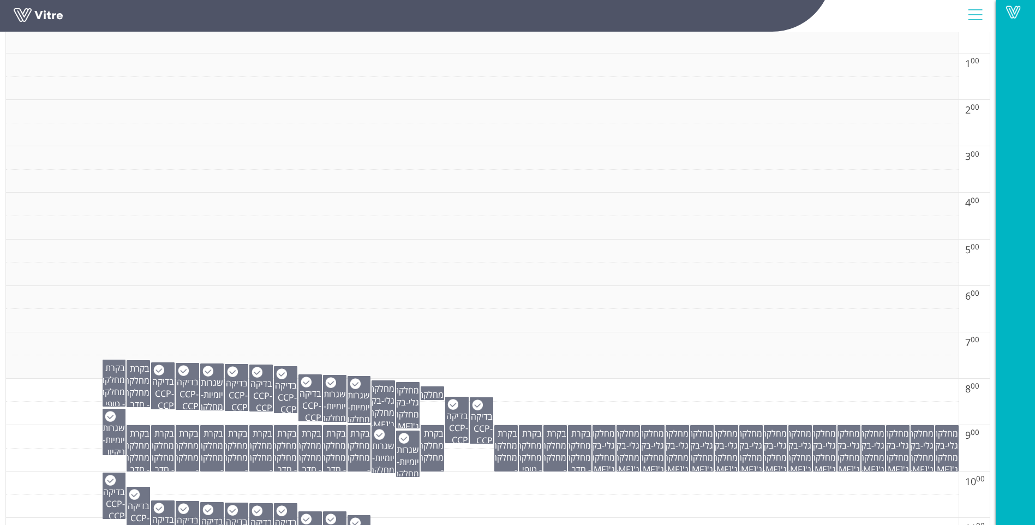
scroll to position [55, 0]
